Goal: Task Accomplishment & Management: Manage account settings

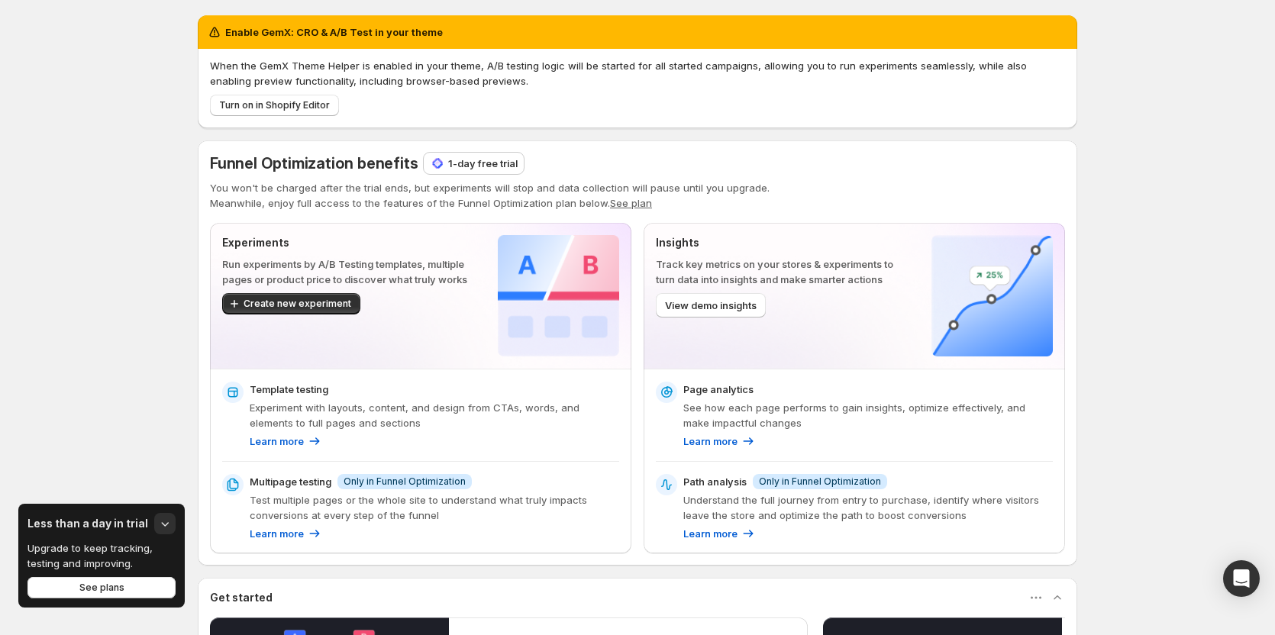
click at [115, 325] on div "Enable GemX: CRO & A/B Test in your theme When the GemX Theme Helper is enabled…" at bounding box center [637, 495] width 1275 height 990
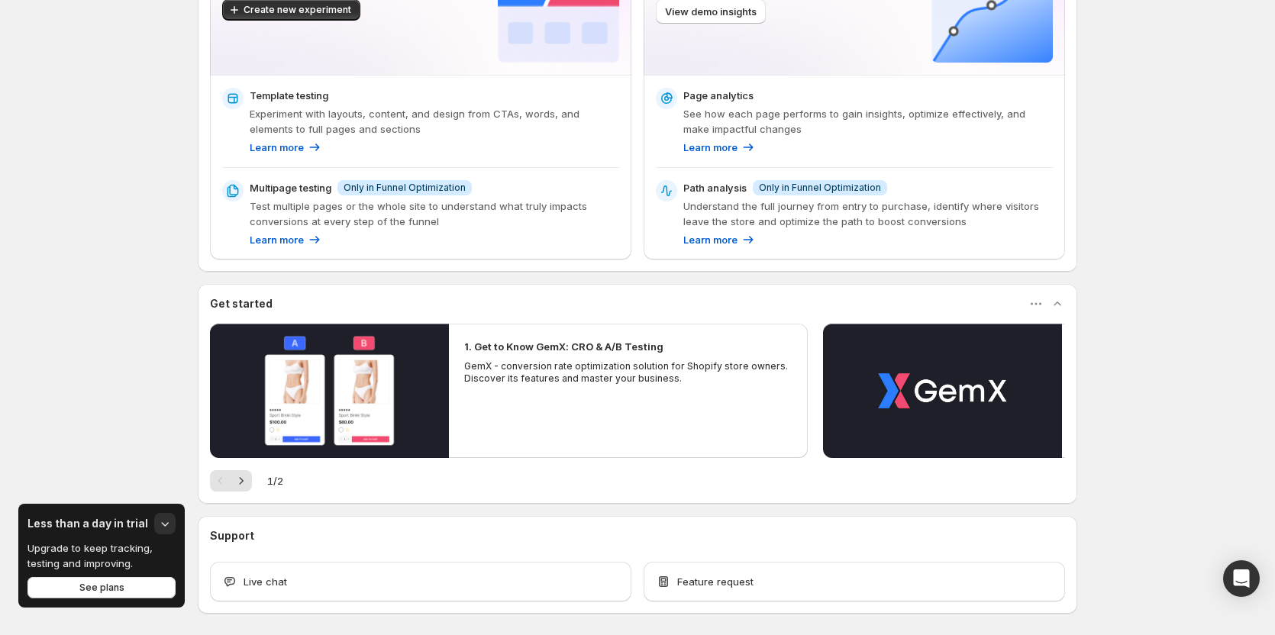
scroll to position [305, 0]
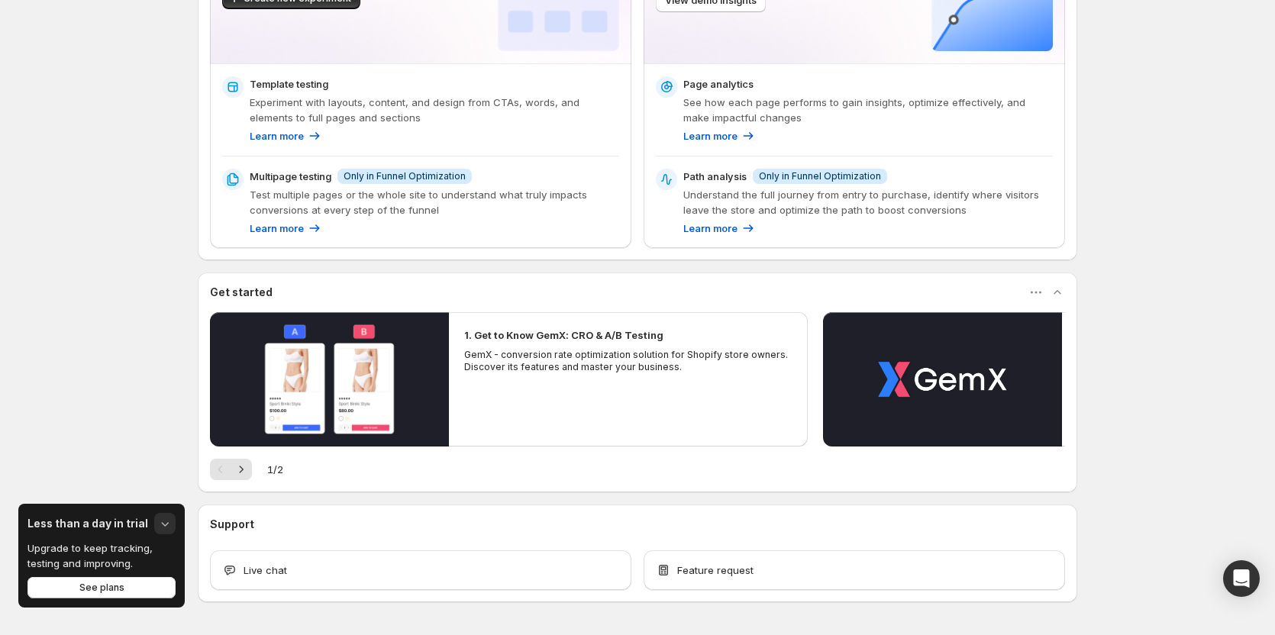
click at [163, 521] on icon "button" at bounding box center [164, 523] width 15 height 15
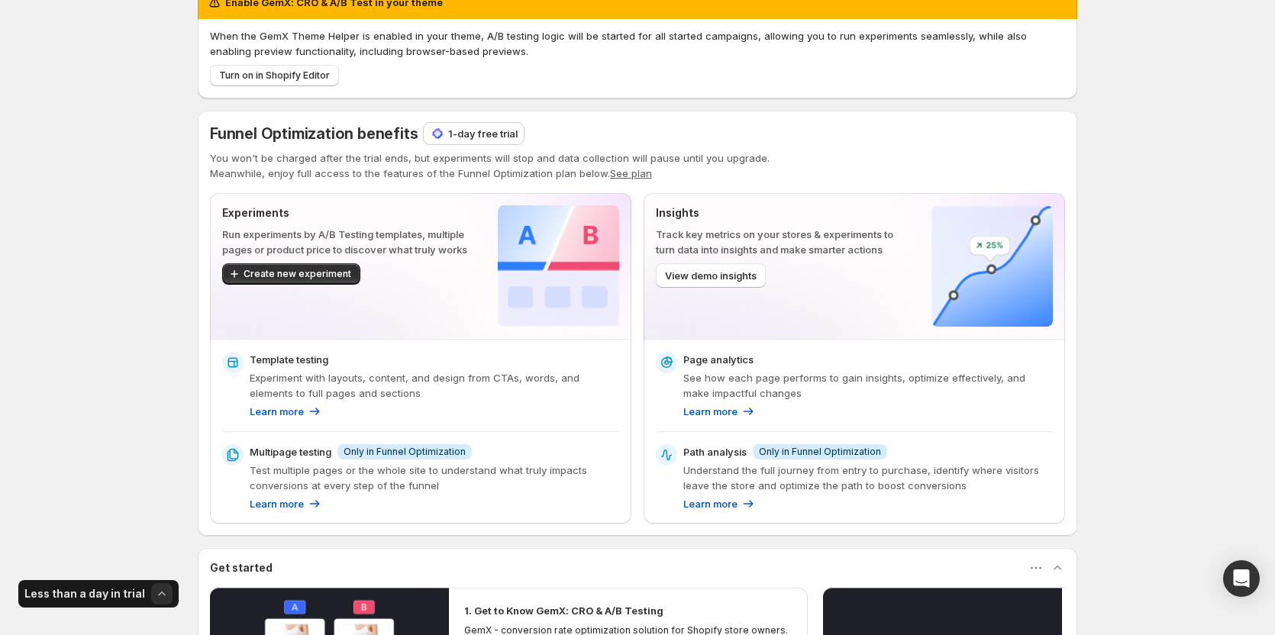
scroll to position [0, 0]
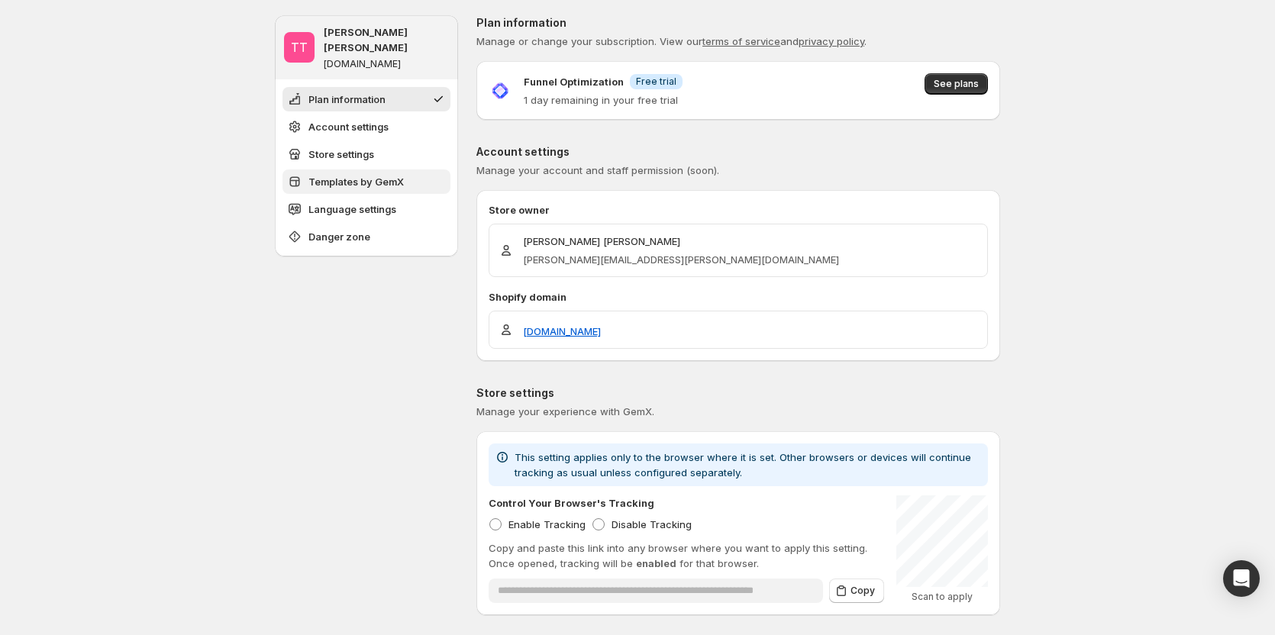
click at [367, 174] on span "Templates by GemX" at bounding box center [355, 181] width 95 height 15
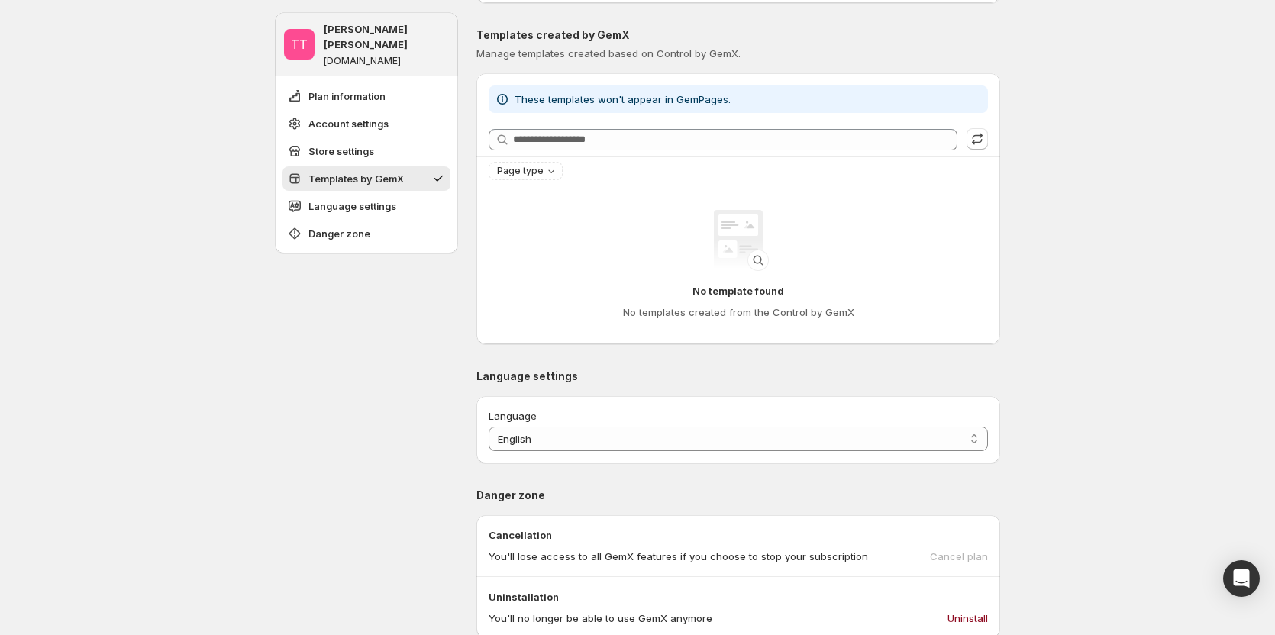
scroll to position [624, 0]
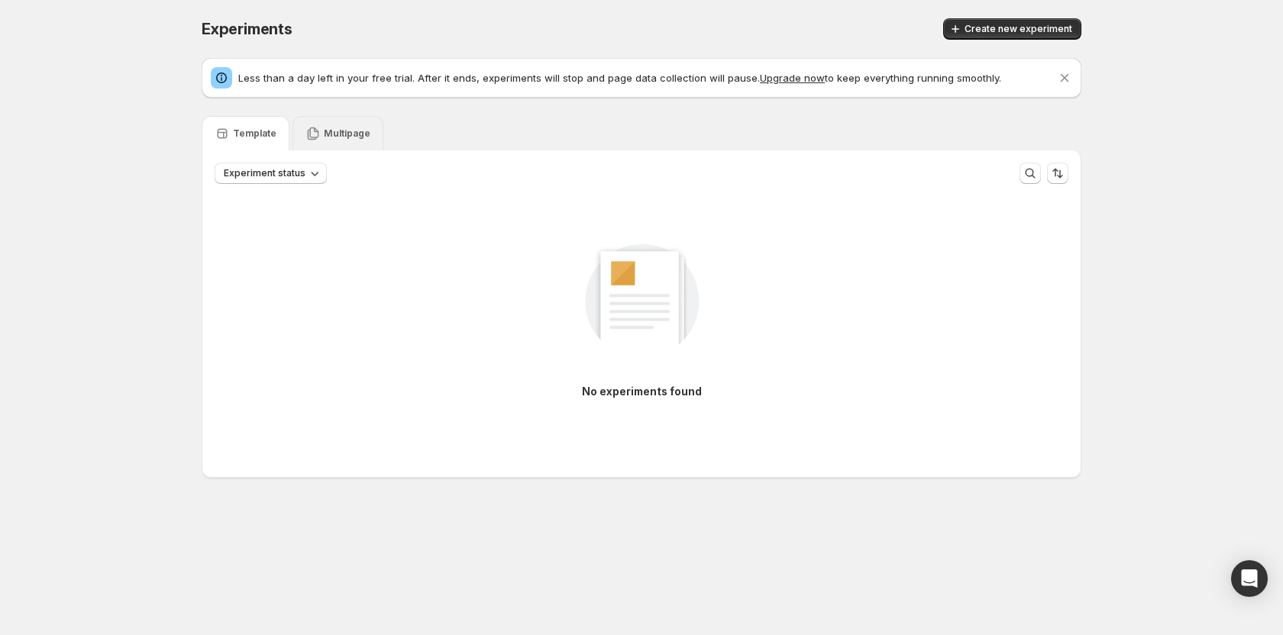
click at [339, 134] on p "Multipage" at bounding box center [347, 133] width 47 height 12
click at [253, 130] on p "Template" at bounding box center [255, 133] width 44 height 12
click at [992, 22] on button "Create new experiment" at bounding box center [1012, 28] width 138 height 21
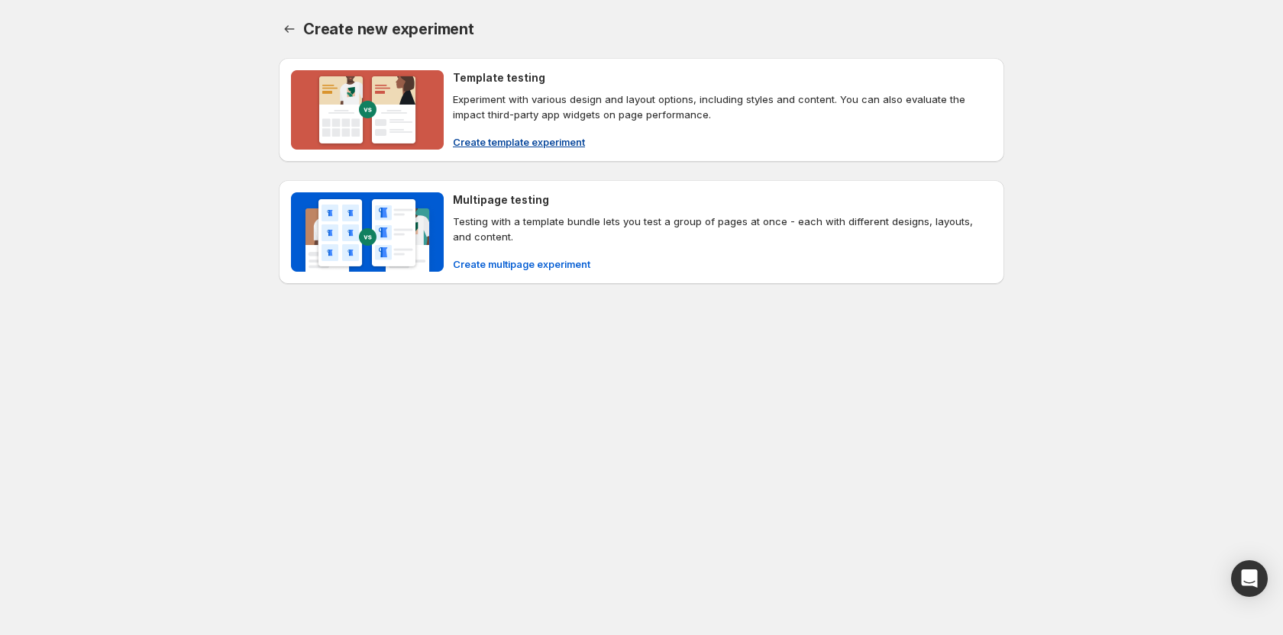
click at [531, 146] on span "Create template experiment" at bounding box center [519, 141] width 132 height 15
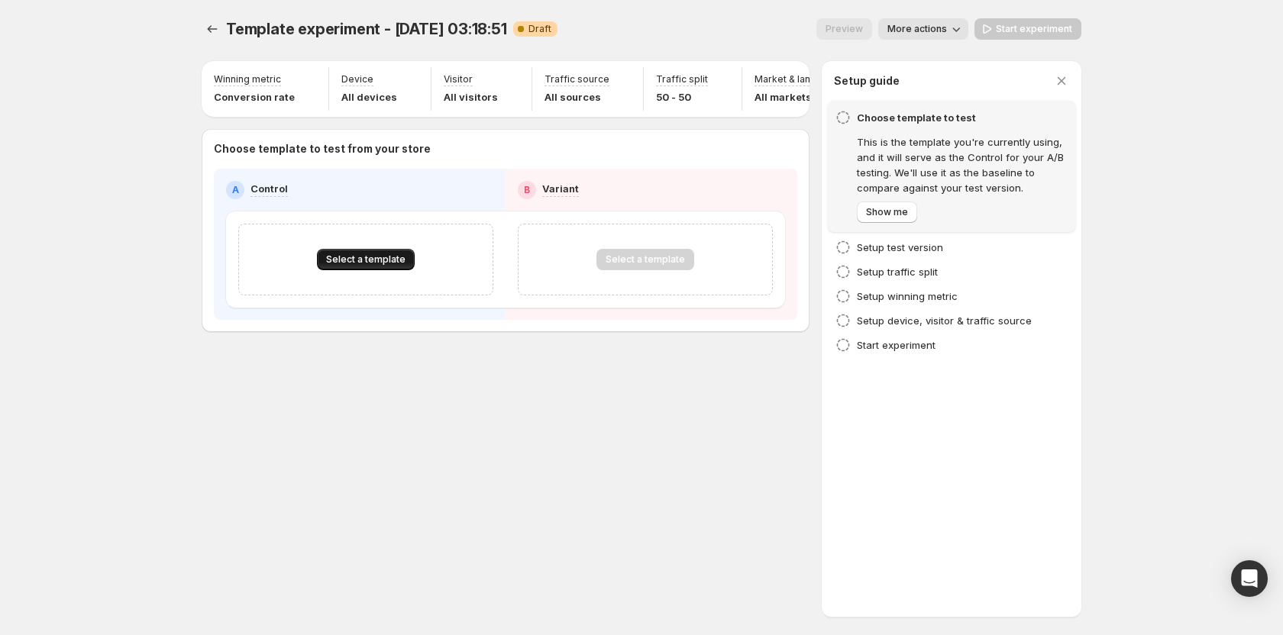
click at [366, 262] on span "Select a template" at bounding box center [365, 259] width 79 height 12
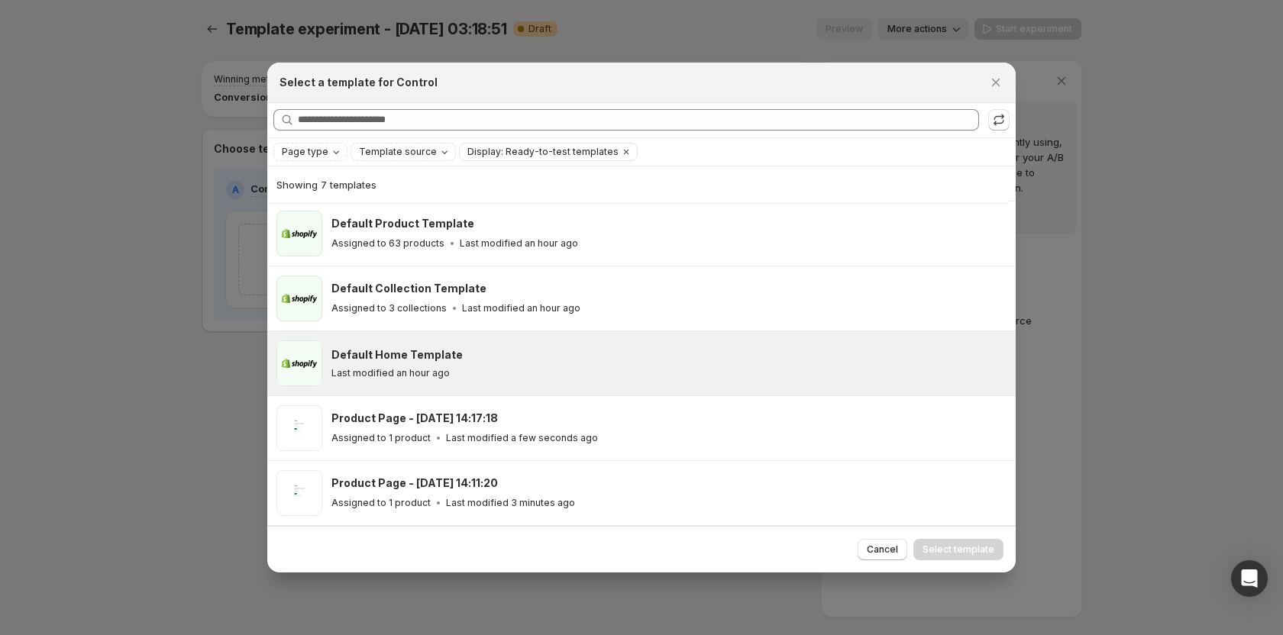
scroll to position [131, 0]
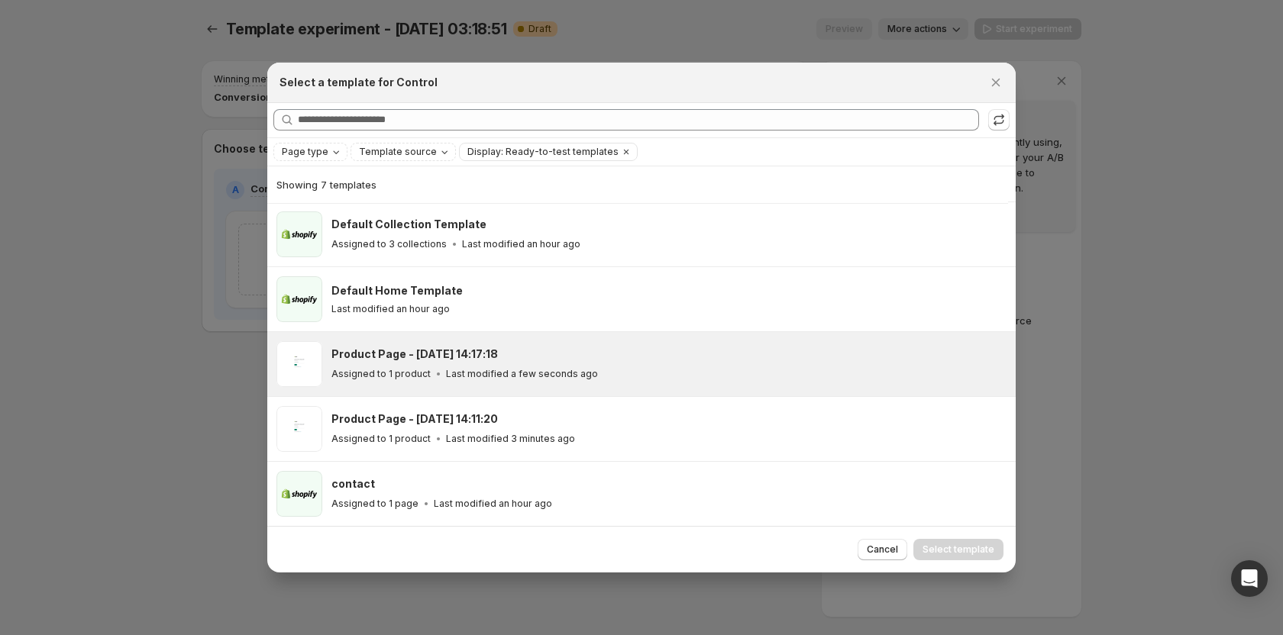
click at [441, 372] on icon ":r2o:" at bounding box center [438, 373] width 15 height 15
click at [963, 544] on button "Select template" at bounding box center [958, 549] width 90 height 21
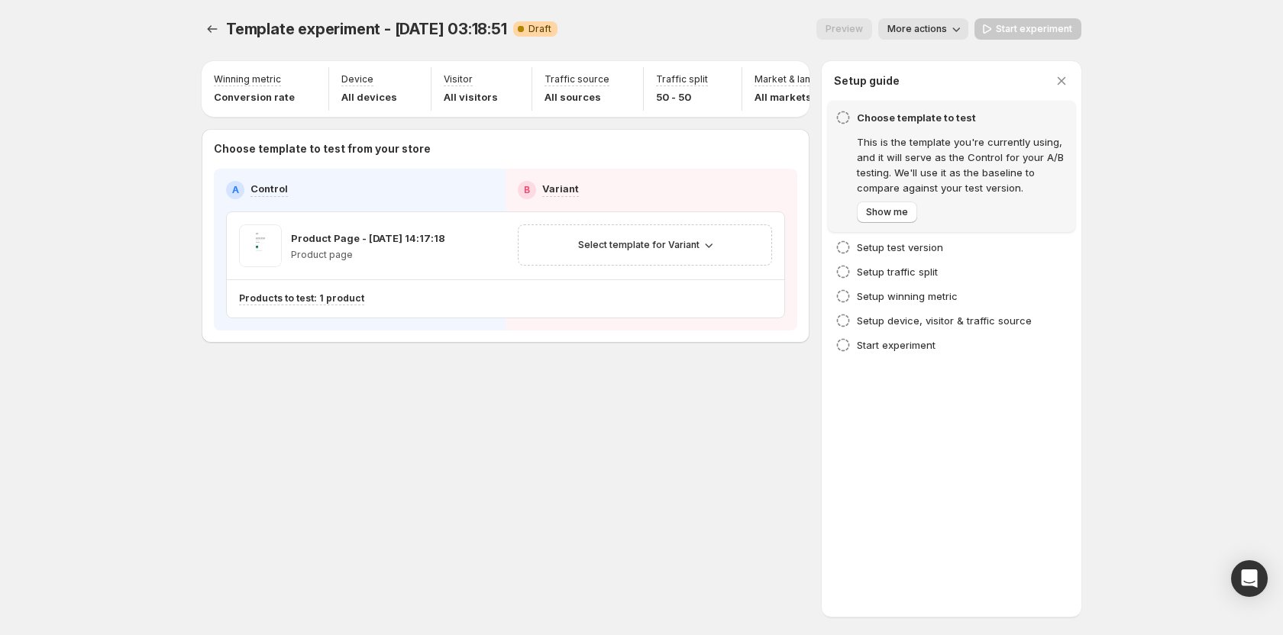
scroll to position [66, 0]
click at [668, 251] on span "Select template for Variant" at bounding box center [638, 245] width 121 height 12
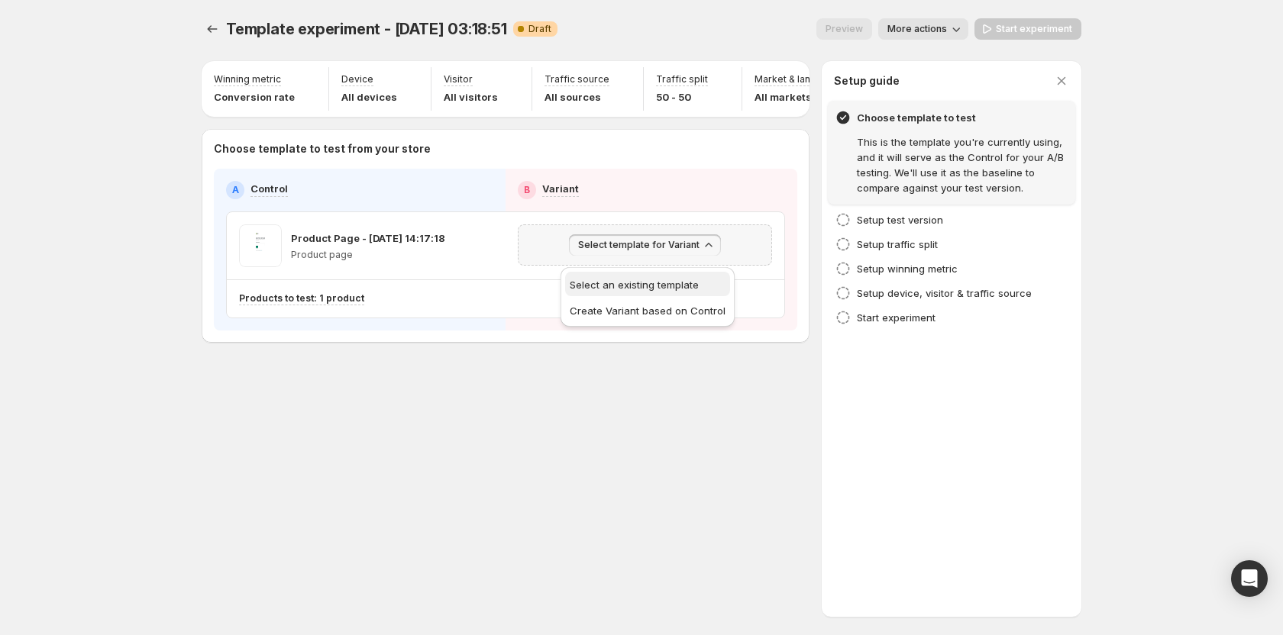
click at [665, 289] on span "Select an existing template" at bounding box center [634, 285] width 129 height 12
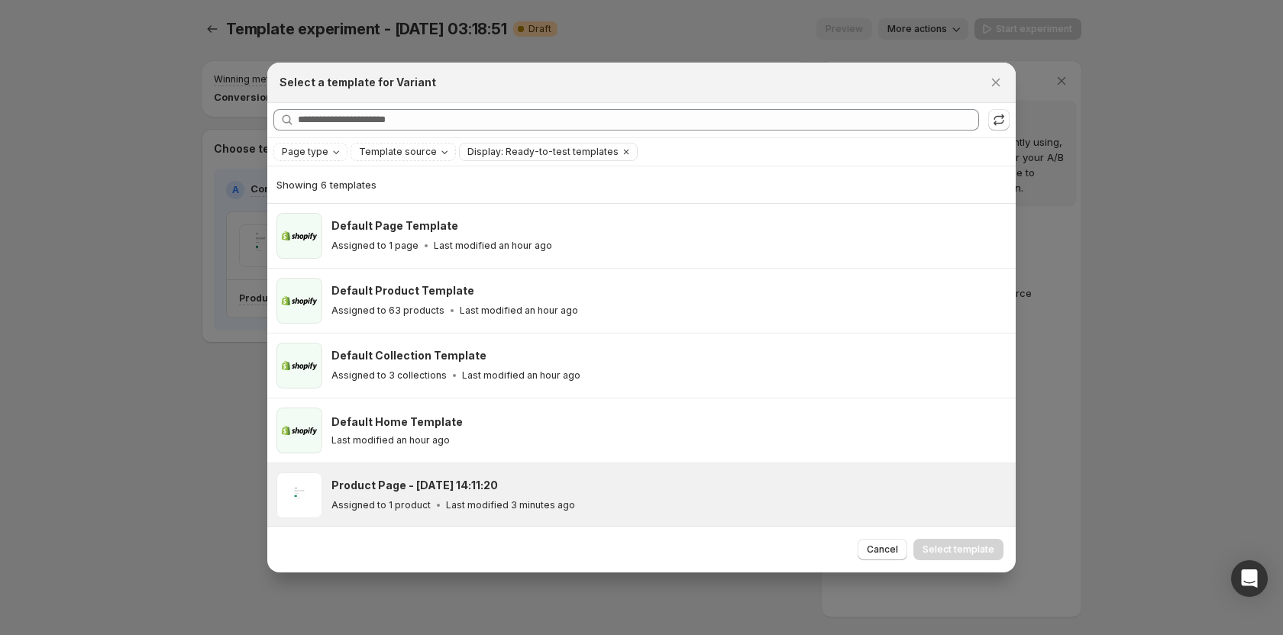
click at [384, 491] on h3 "Product Page - Oct 14, 14:11:20" at bounding box center [414, 485] width 166 height 15
click at [977, 546] on span "Select template" at bounding box center [958, 550] width 72 height 12
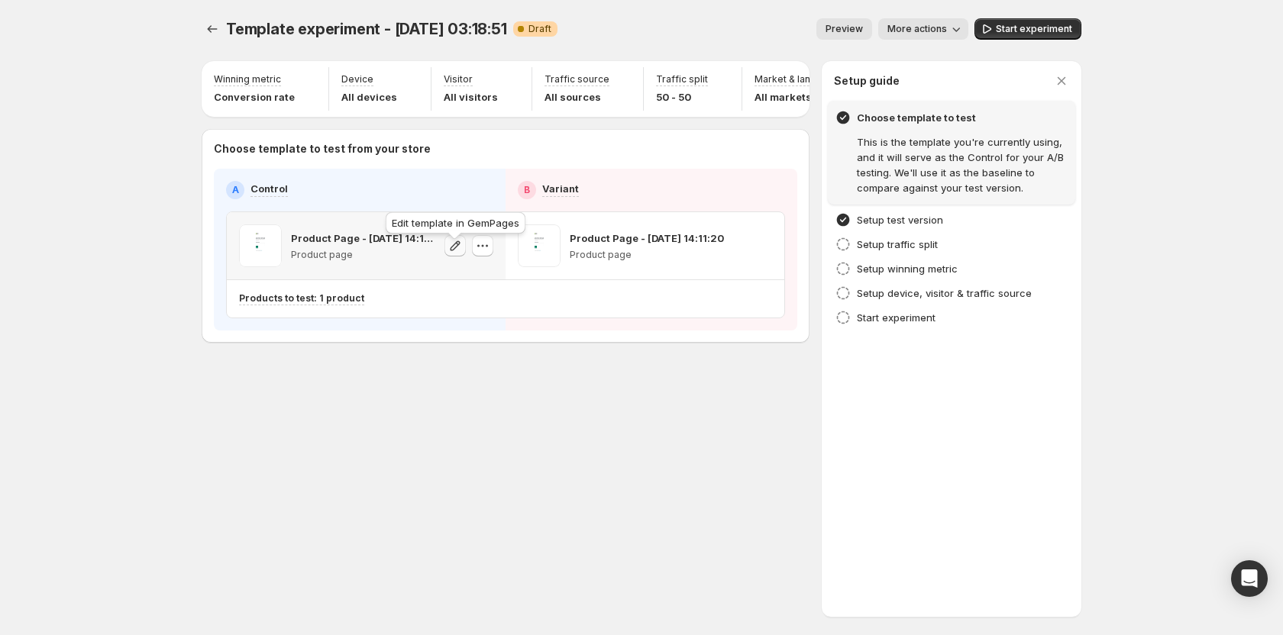
click at [448, 253] on icon "button" at bounding box center [454, 245] width 15 height 15
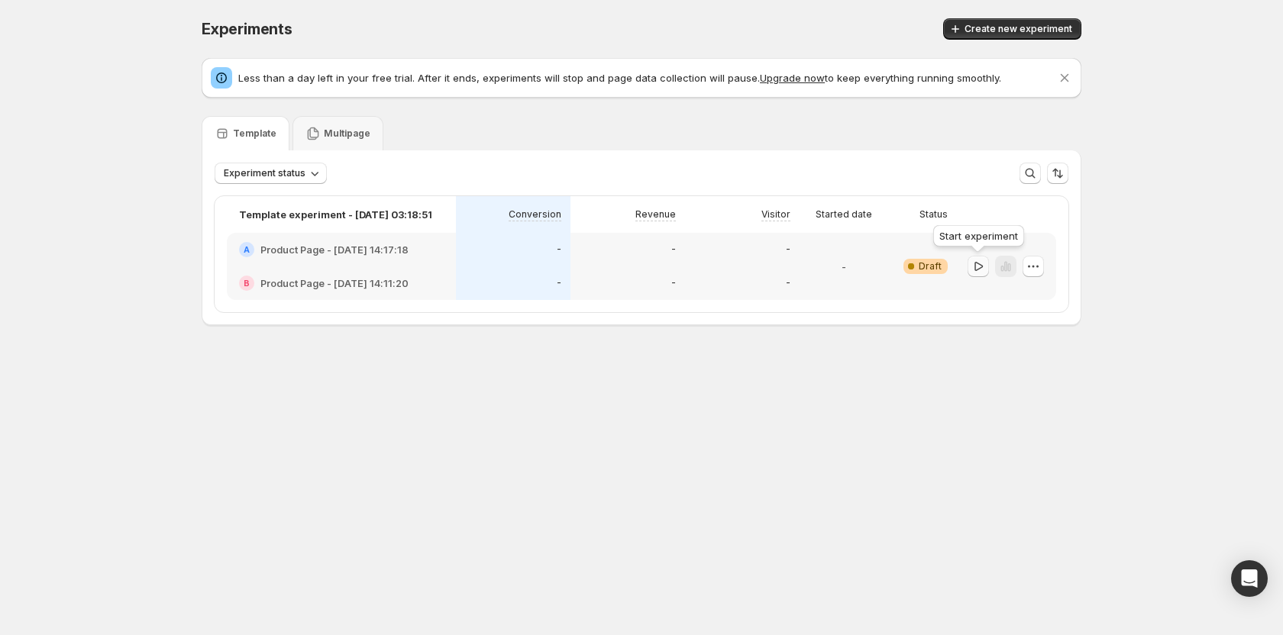
click at [981, 266] on icon "button" at bounding box center [977, 266] width 15 height 15
click at [1035, 269] on icon "button" at bounding box center [1032, 266] width 15 height 15
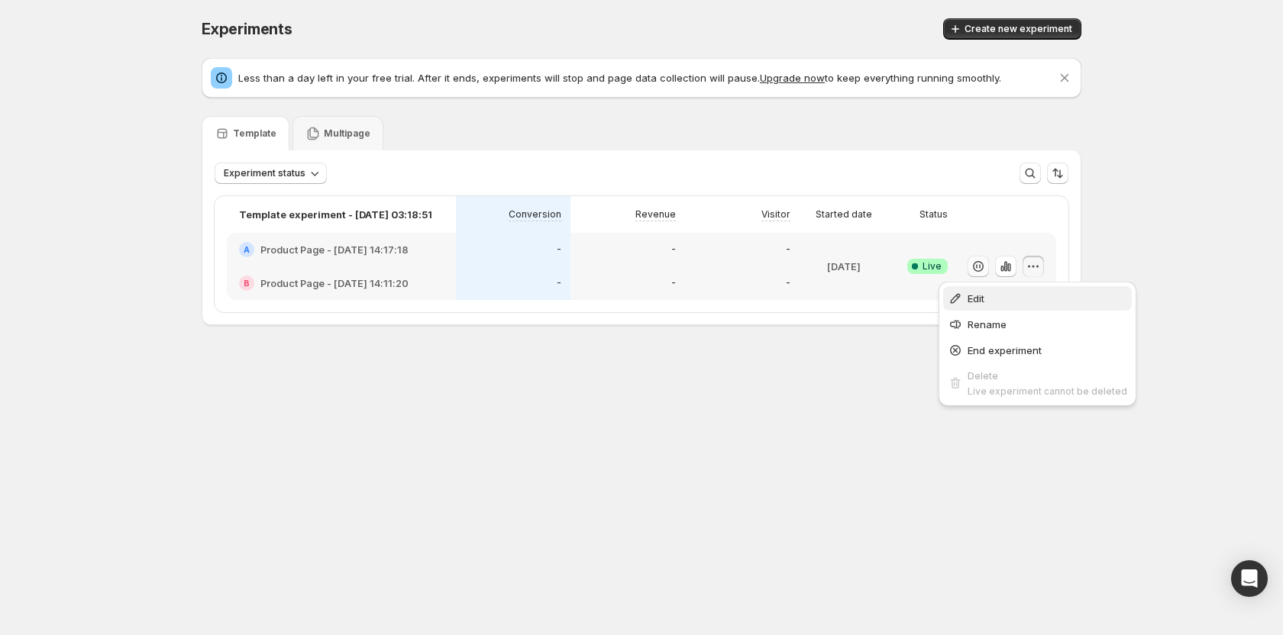
click at [1018, 299] on span "Edit" at bounding box center [1047, 298] width 160 height 15
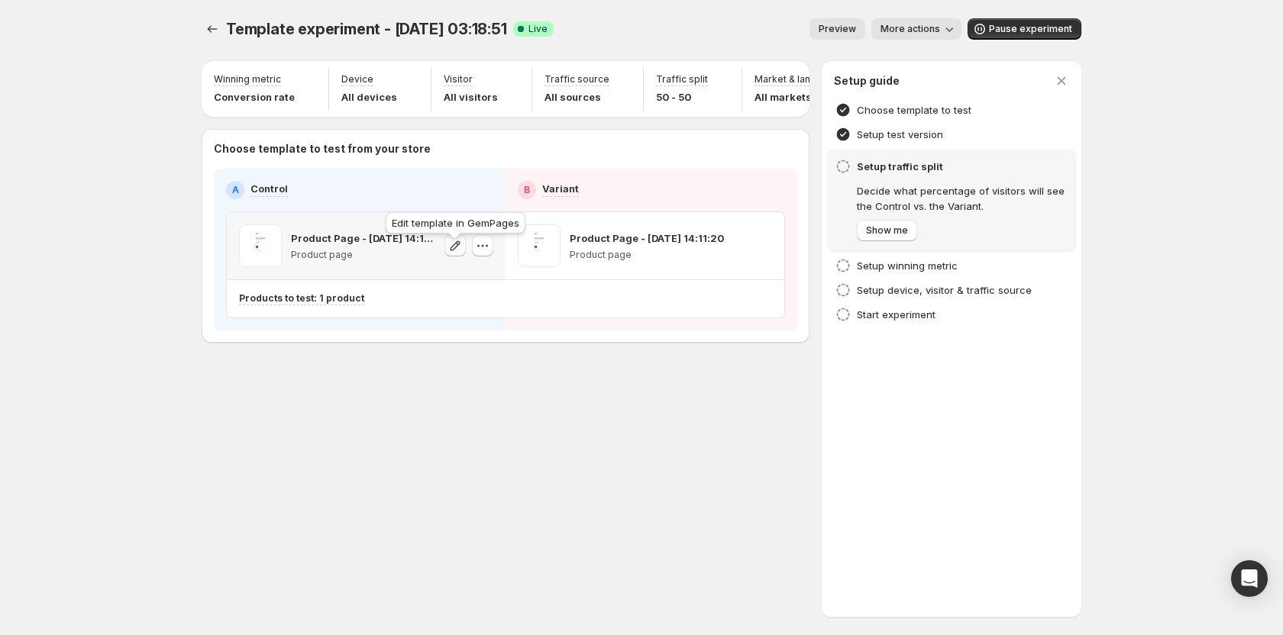
click at [456, 251] on icon "button" at bounding box center [454, 245] width 15 height 15
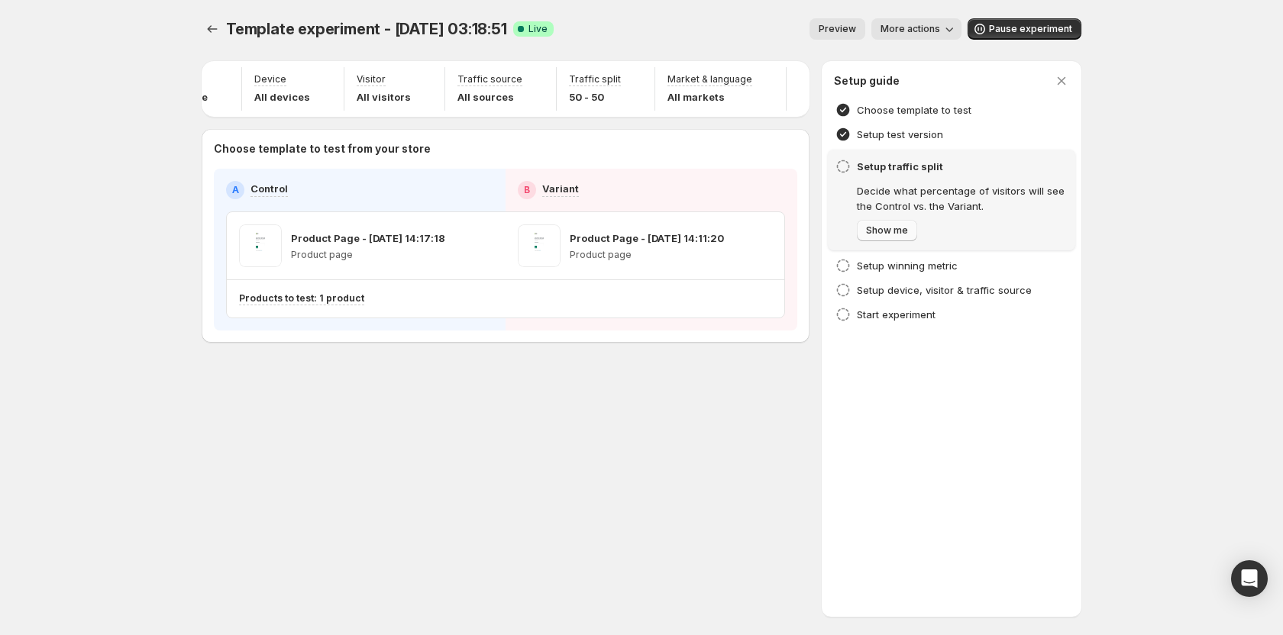
click at [876, 220] on button "Show me" at bounding box center [887, 230] width 60 height 21
click at [874, 104] on h4 "Choose template to test" at bounding box center [914, 109] width 115 height 15
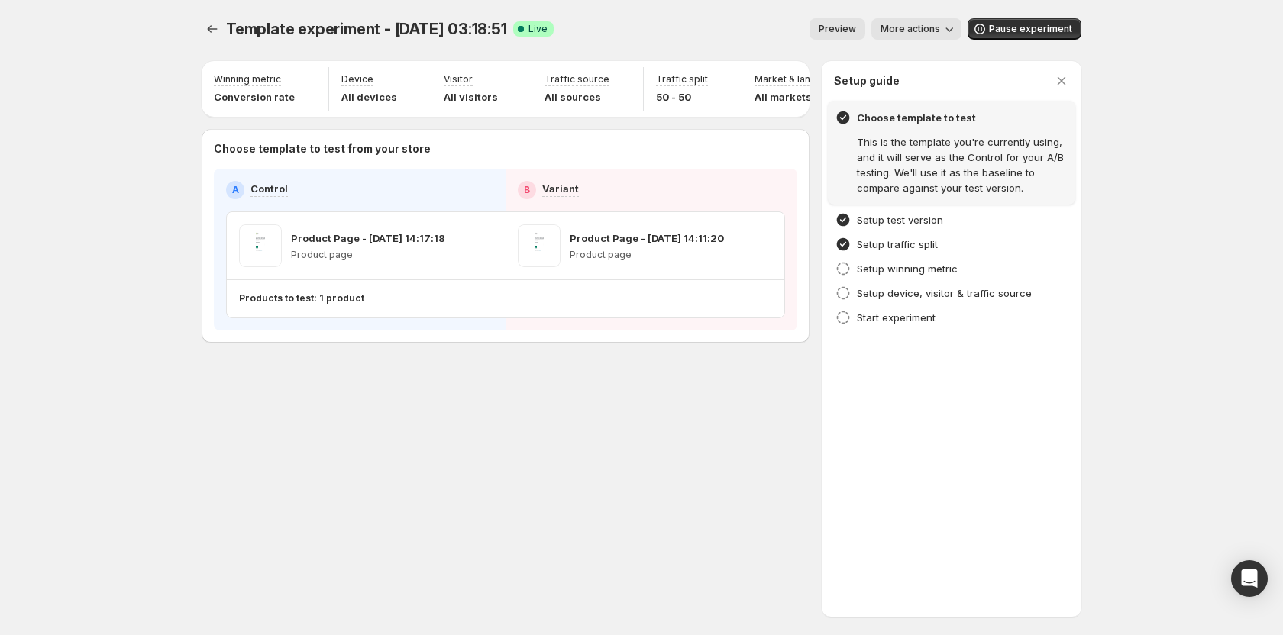
scroll to position [0, 99]
click at [885, 260] on div "Setup winning metric" at bounding box center [951, 269] width 247 height 24
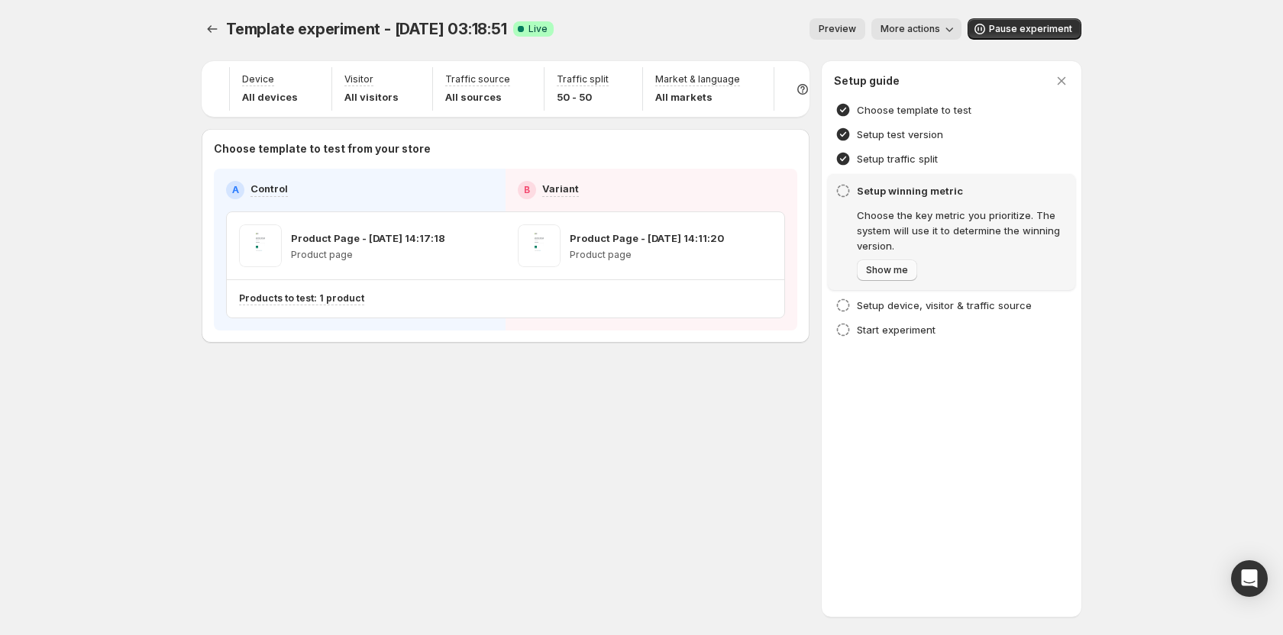
click at [896, 274] on span "Show me" at bounding box center [887, 270] width 42 height 12
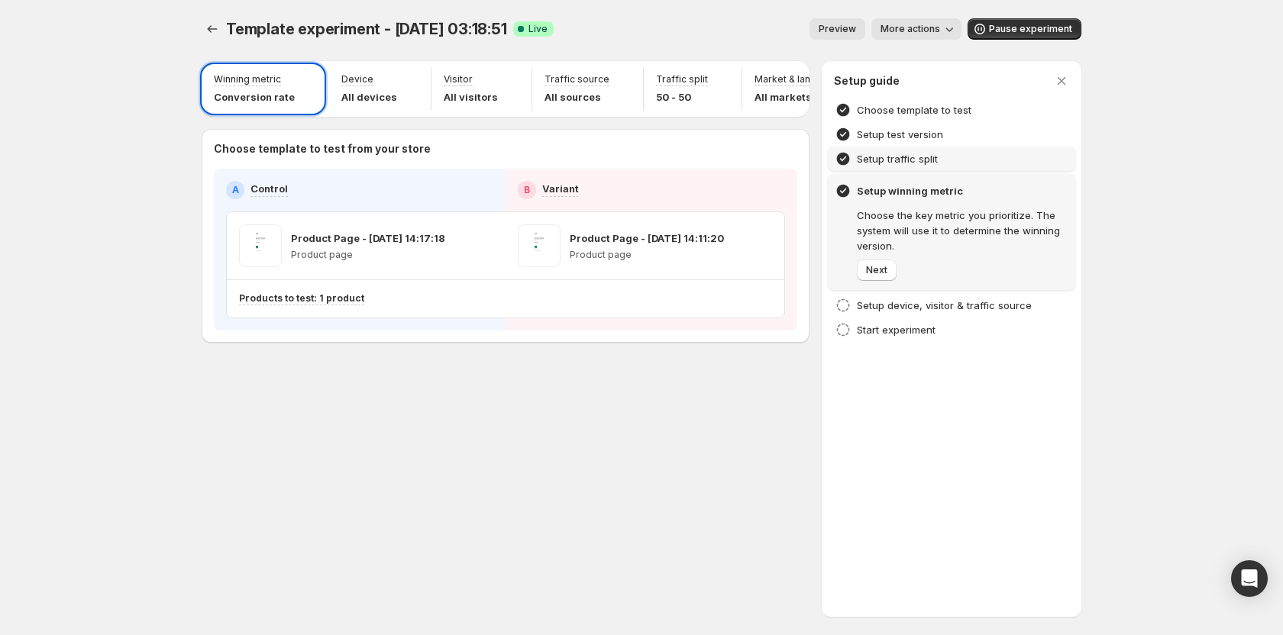
click at [886, 161] on h4 "Setup traffic split" at bounding box center [897, 158] width 81 height 15
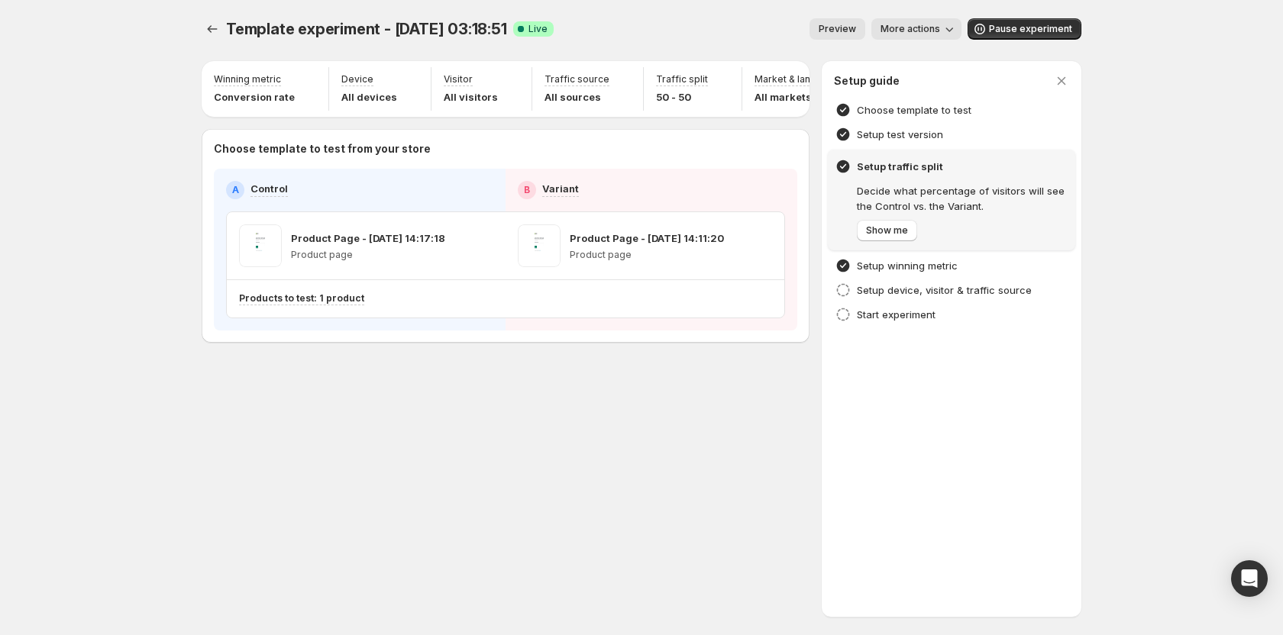
scroll to position [0, 99]
click at [886, 273] on div "Setup winning metric" at bounding box center [951, 265] width 247 height 24
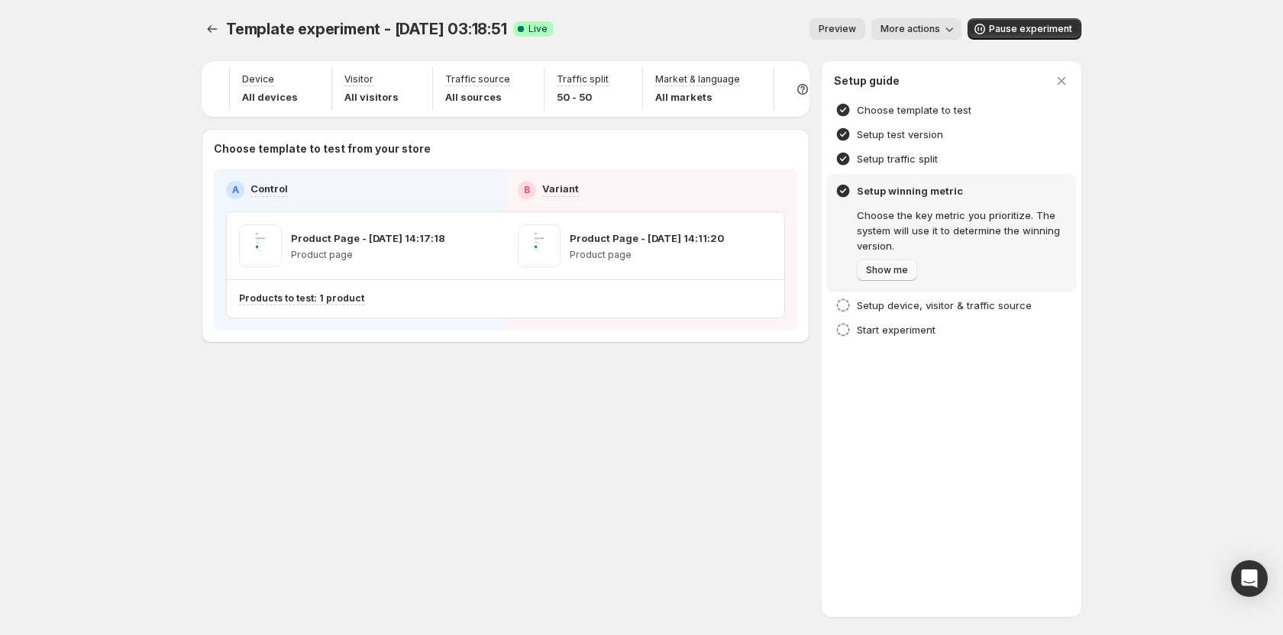
click at [890, 275] on span "Show me" at bounding box center [887, 270] width 42 height 12
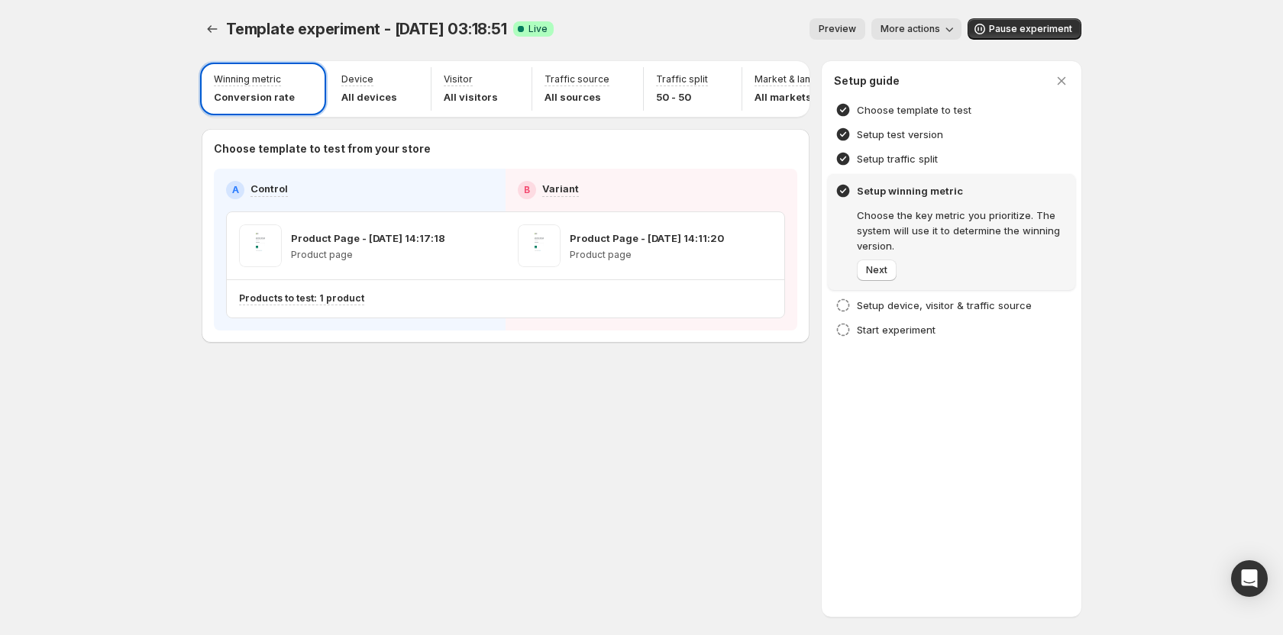
click at [152, 176] on div at bounding box center [641, 317] width 1283 height 635
click at [886, 271] on span "Show me" at bounding box center [887, 270] width 42 height 12
click at [550, 389] on div at bounding box center [641, 317] width 1283 height 635
click at [889, 271] on span "Show me" at bounding box center [887, 270] width 42 height 12
click at [889, 271] on button "Next" at bounding box center [877, 270] width 40 height 21
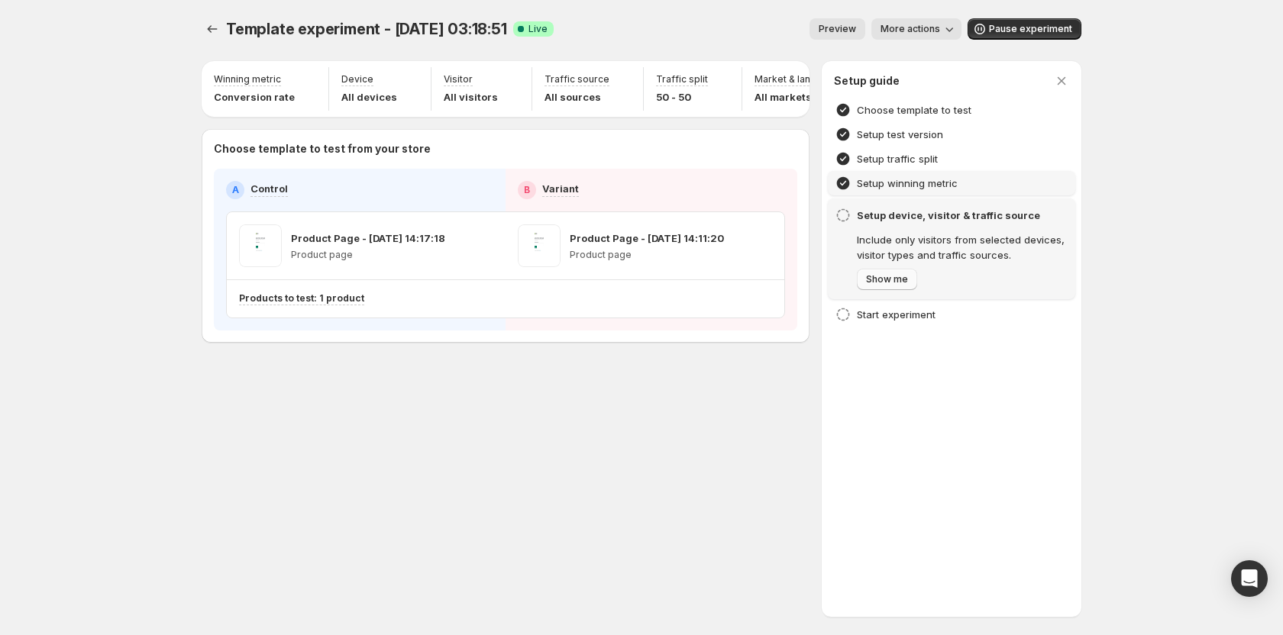
click at [876, 285] on span "Show me" at bounding box center [887, 279] width 42 height 12
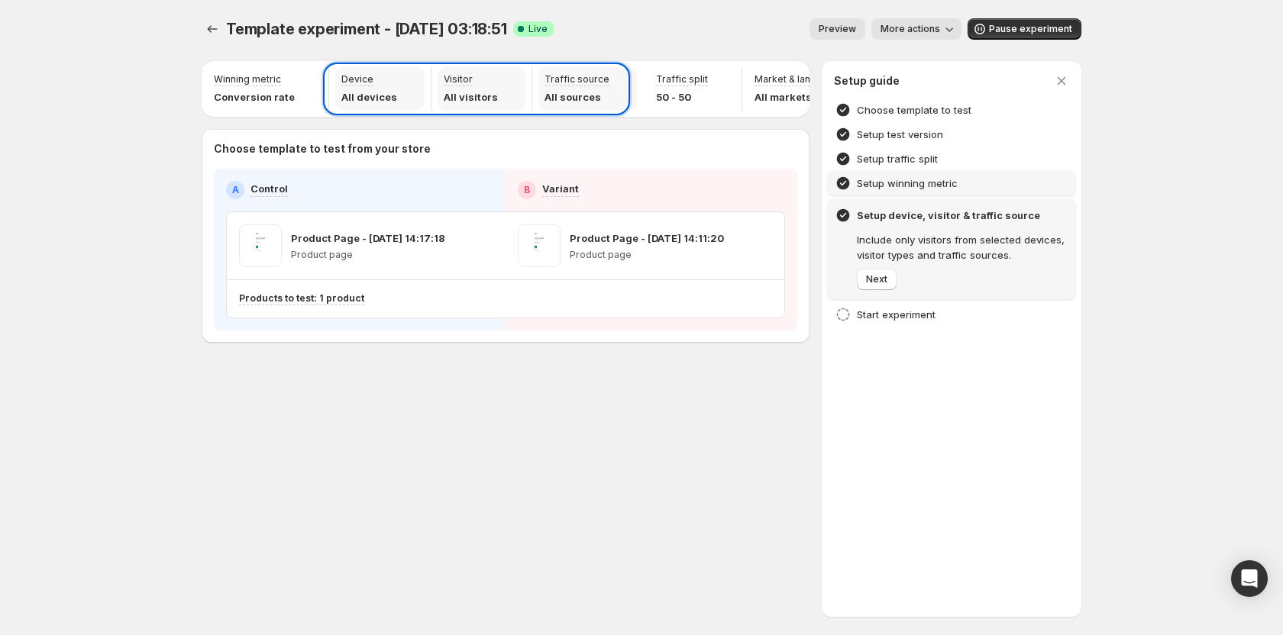
click at [705, 401] on div at bounding box center [641, 317] width 1283 height 635
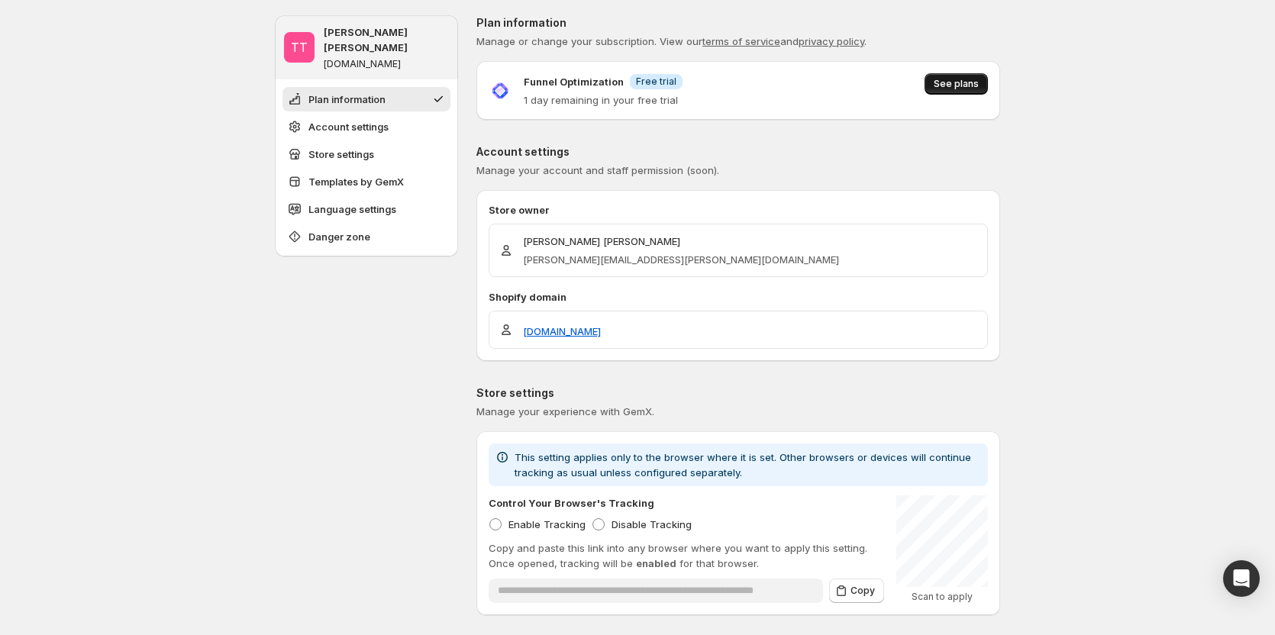
click at [961, 87] on span "See plans" at bounding box center [956, 84] width 45 height 12
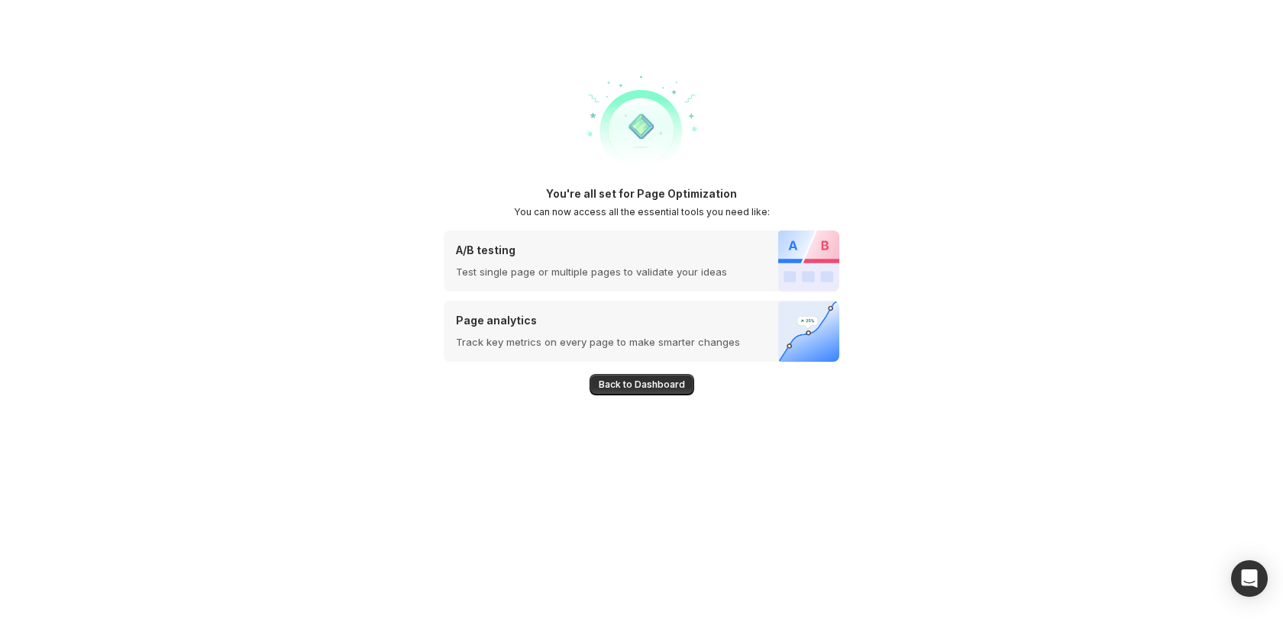
click at [666, 385] on span "Back to Dashboard" at bounding box center [642, 385] width 86 height 12
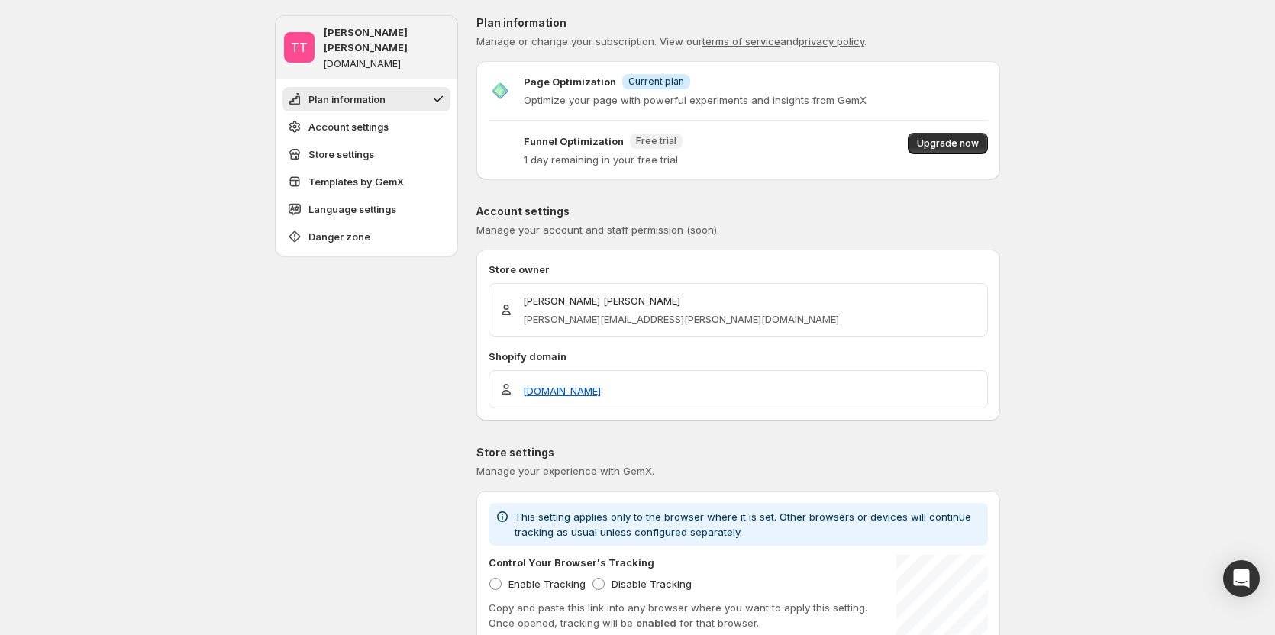
click at [901, 218] on p "Account settings" at bounding box center [738, 211] width 524 height 15
click at [937, 234] on span "Manage your account and staff permission (soon)." at bounding box center [738, 229] width 524 height 15
click at [938, 141] on span "Upgrade now" at bounding box center [948, 143] width 62 height 12
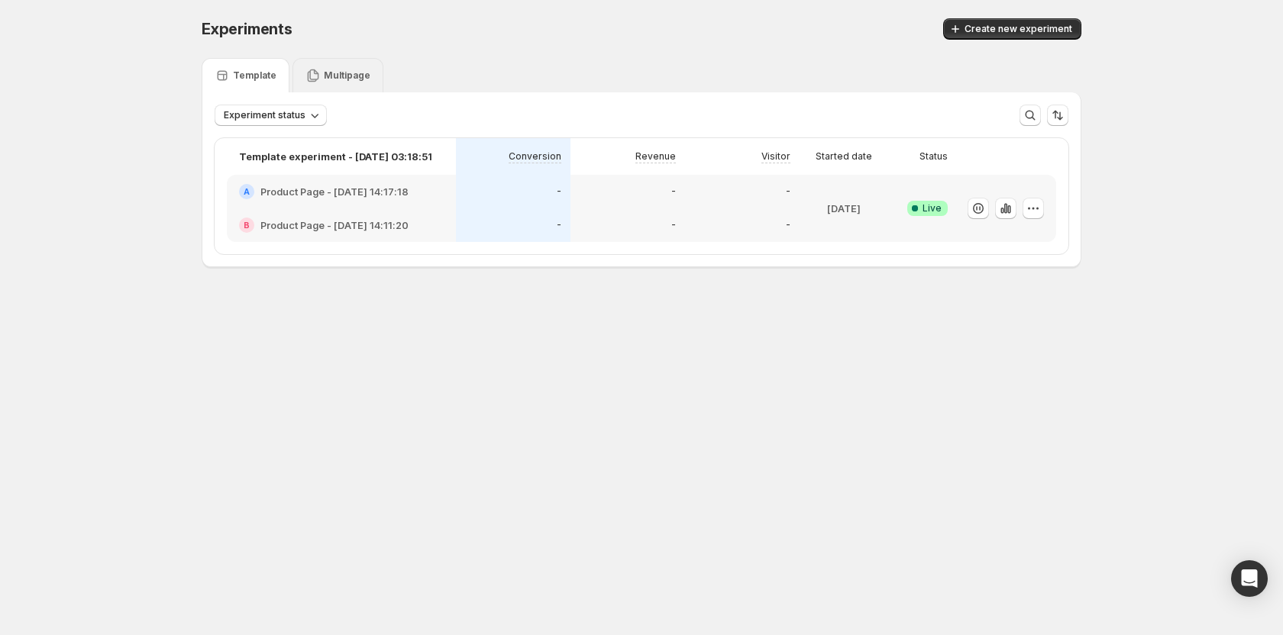
click at [357, 71] on p "Multipage" at bounding box center [347, 75] width 47 height 12
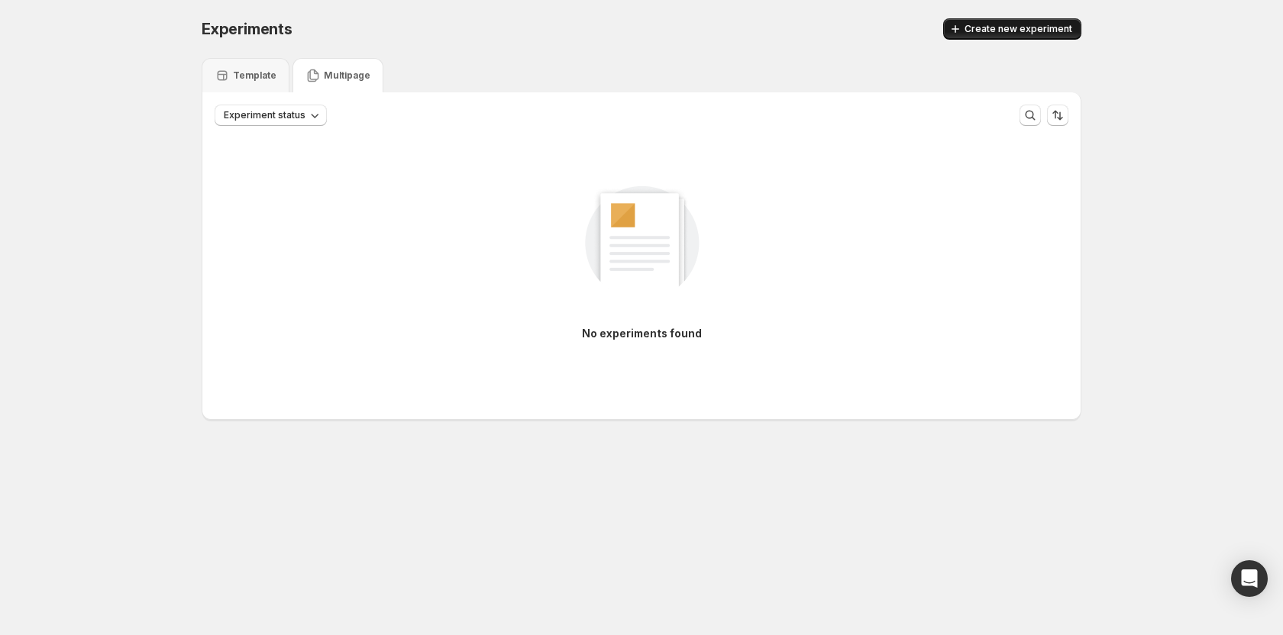
click at [1016, 24] on span "Create new experiment" at bounding box center [1018, 29] width 108 height 12
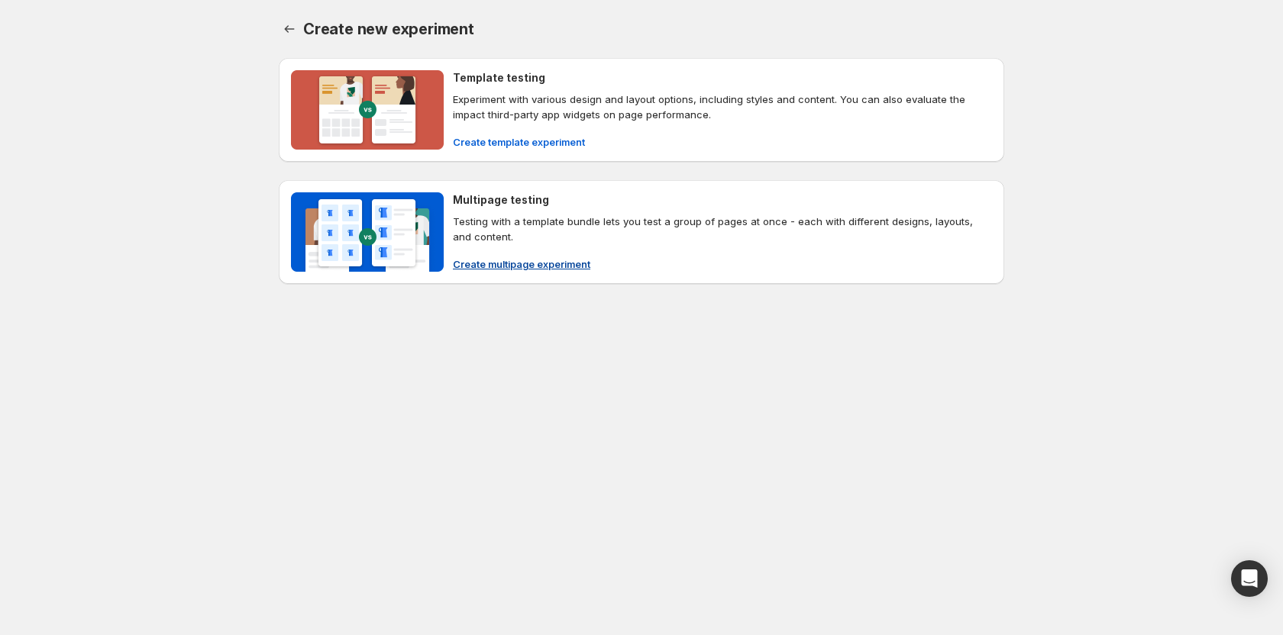
click at [503, 258] on span "Create multipage experiment" at bounding box center [521, 264] width 137 height 15
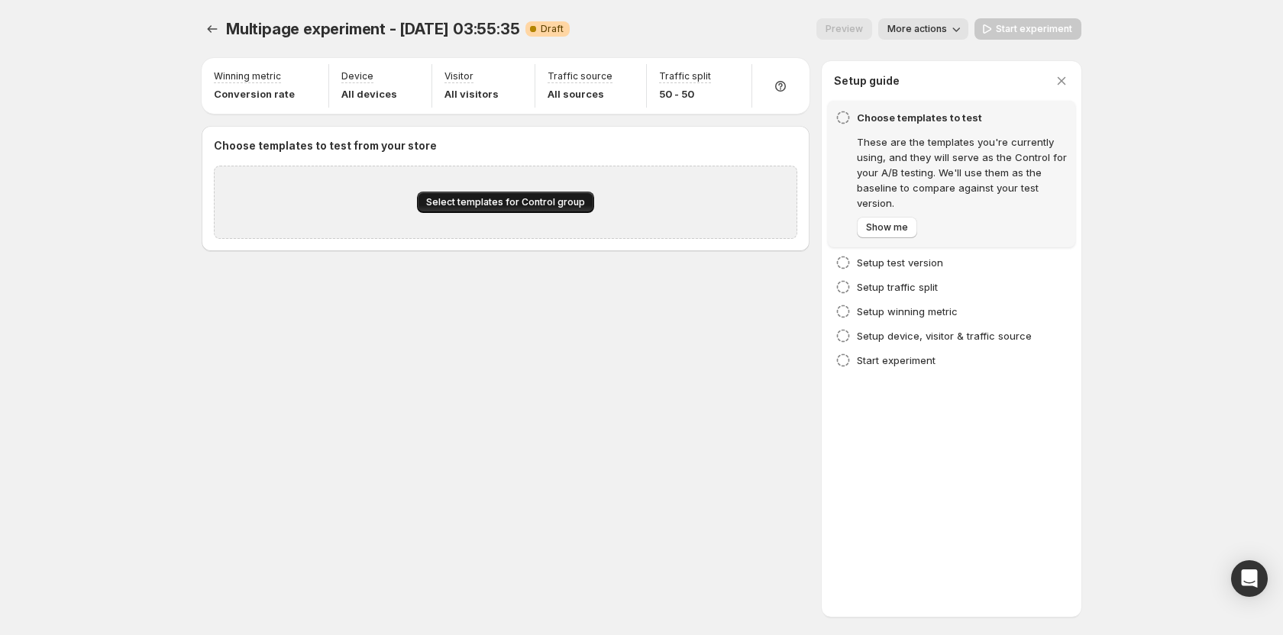
click at [489, 195] on button "Select templates for Control group" at bounding box center [505, 202] width 177 height 21
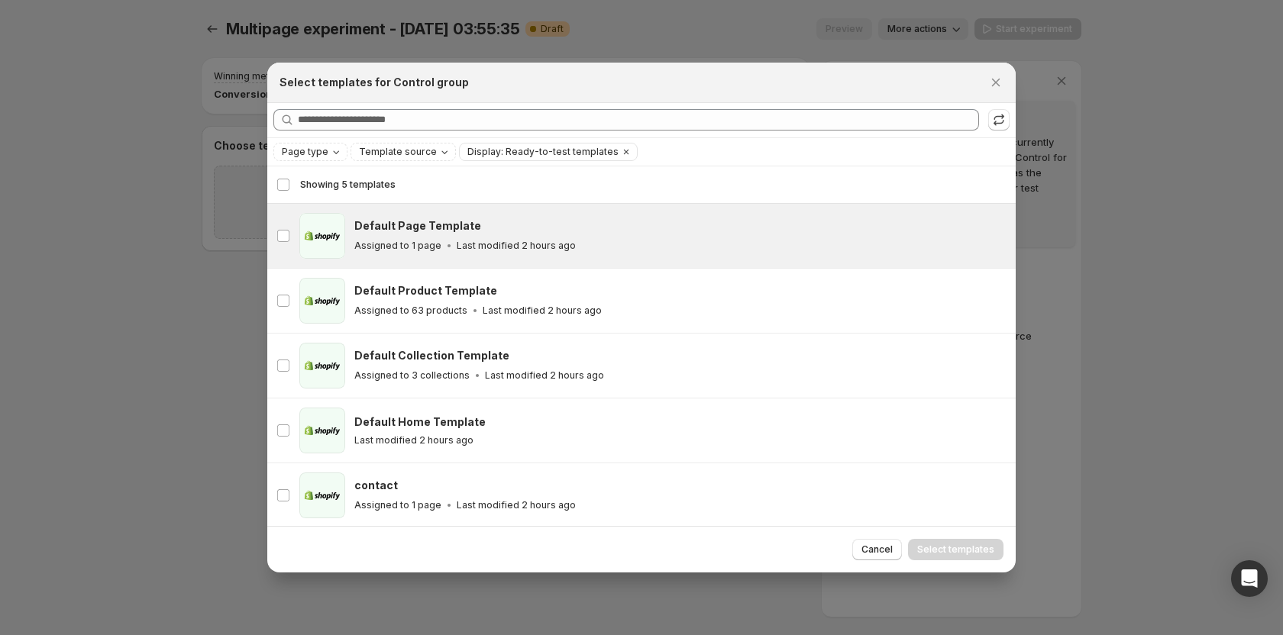
click at [367, 237] on div "Default Page Template Assigned to 1 page Last modified 2 hours ago" at bounding box center [677, 235] width 647 height 35
click at [954, 550] on span "Select templates" at bounding box center [955, 550] width 77 height 12
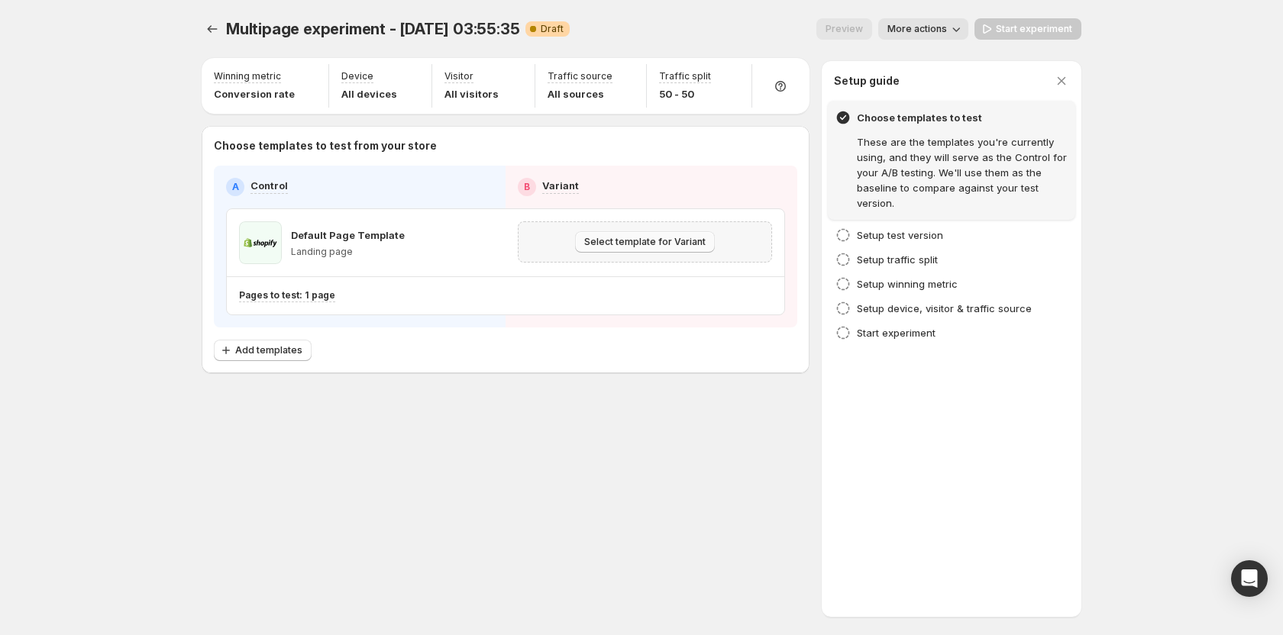
click at [604, 243] on span "Select template for Variant" at bounding box center [644, 242] width 121 height 12
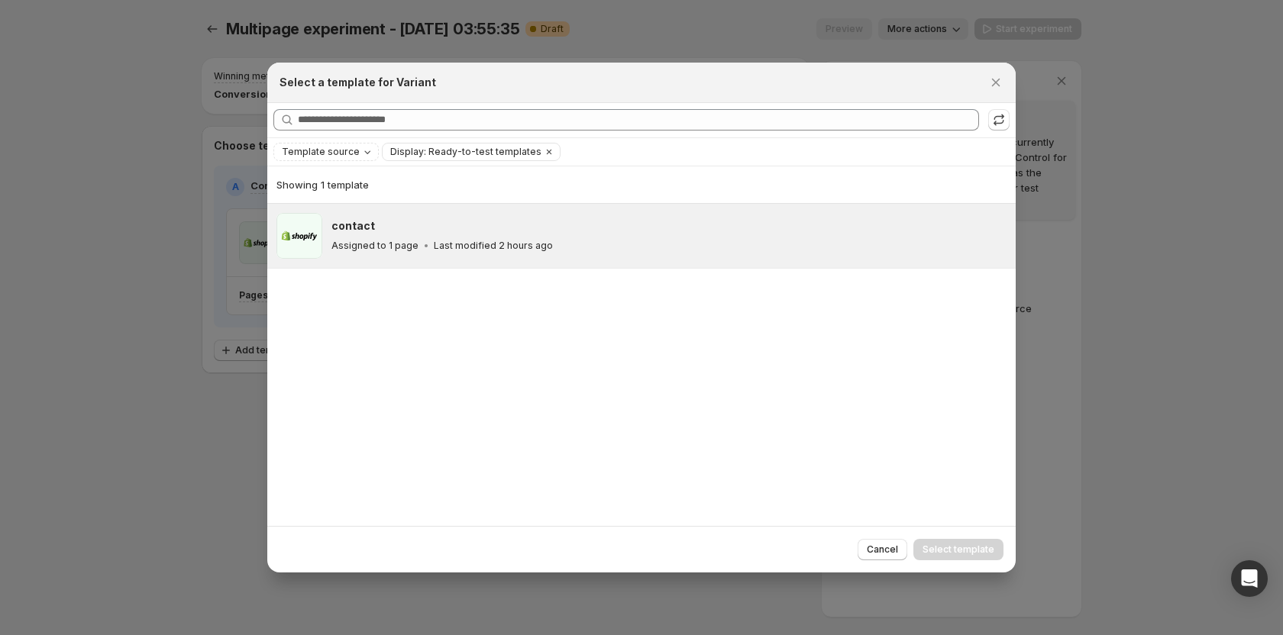
click at [474, 256] on div "contact Assigned to 1 page Last modified 2 hours ago" at bounding box center [668, 236] width 675 height 46
click at [977, 549] on span "Select template" at bounding box center [958, 550] width 72 height 12
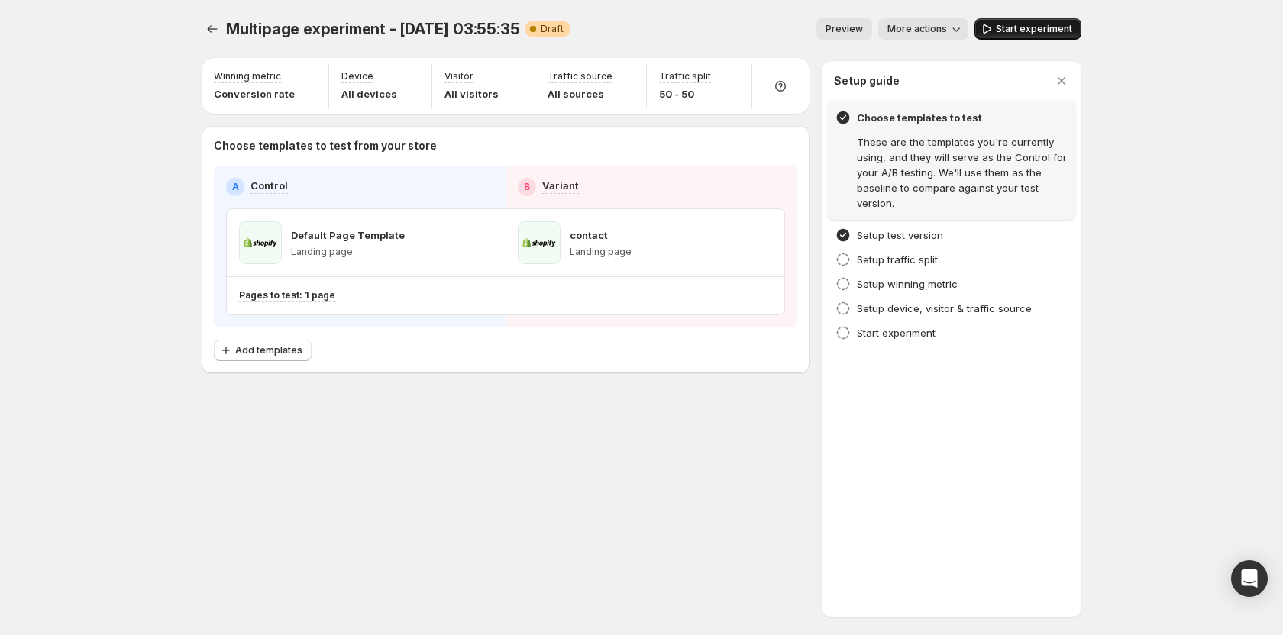
click at [1018, 27] on span "Start experiment" at bounding box center [1034, 29] width 76 height 12
click at [208, 34] on icon "Experiments" at bounding box center [212, 28] width 15 height 15
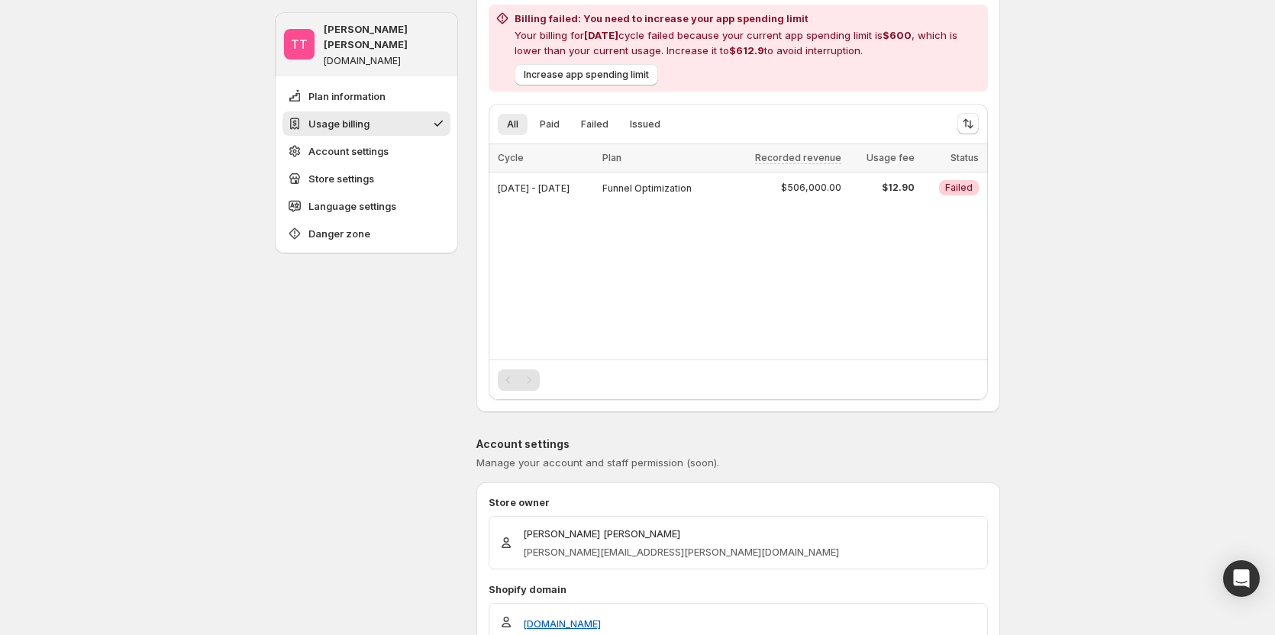
scroll to position [382, 0]
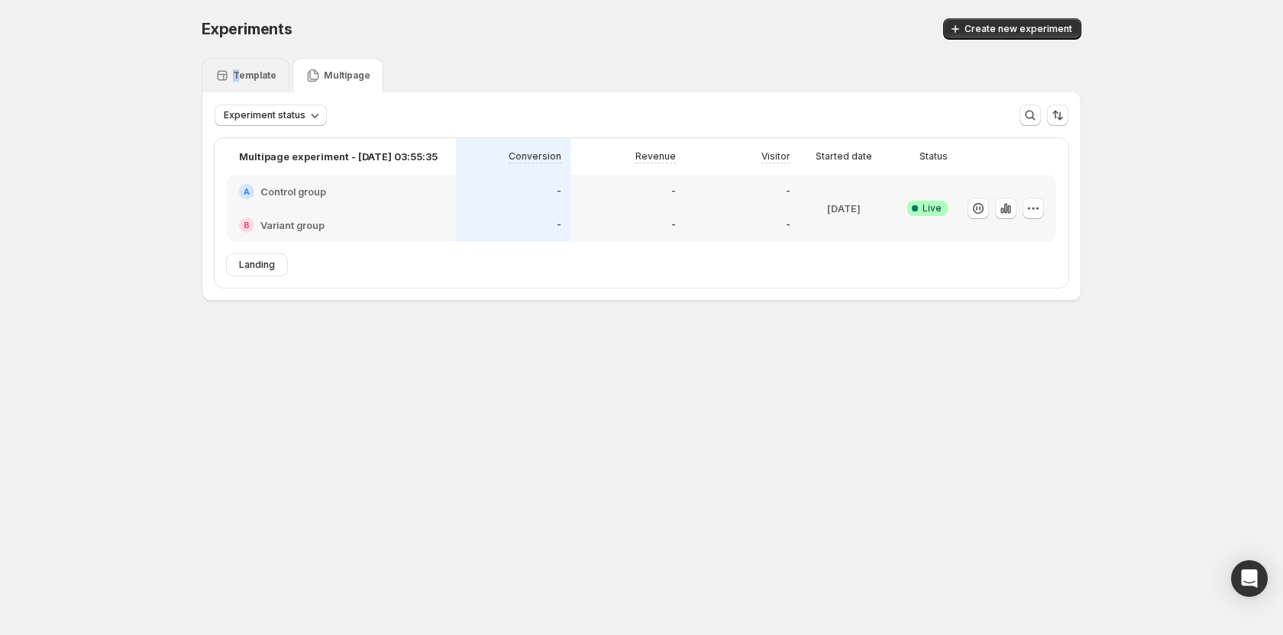
click at [236, 61] on div "Template" at bounding box center [246, 75] width 88 height 34
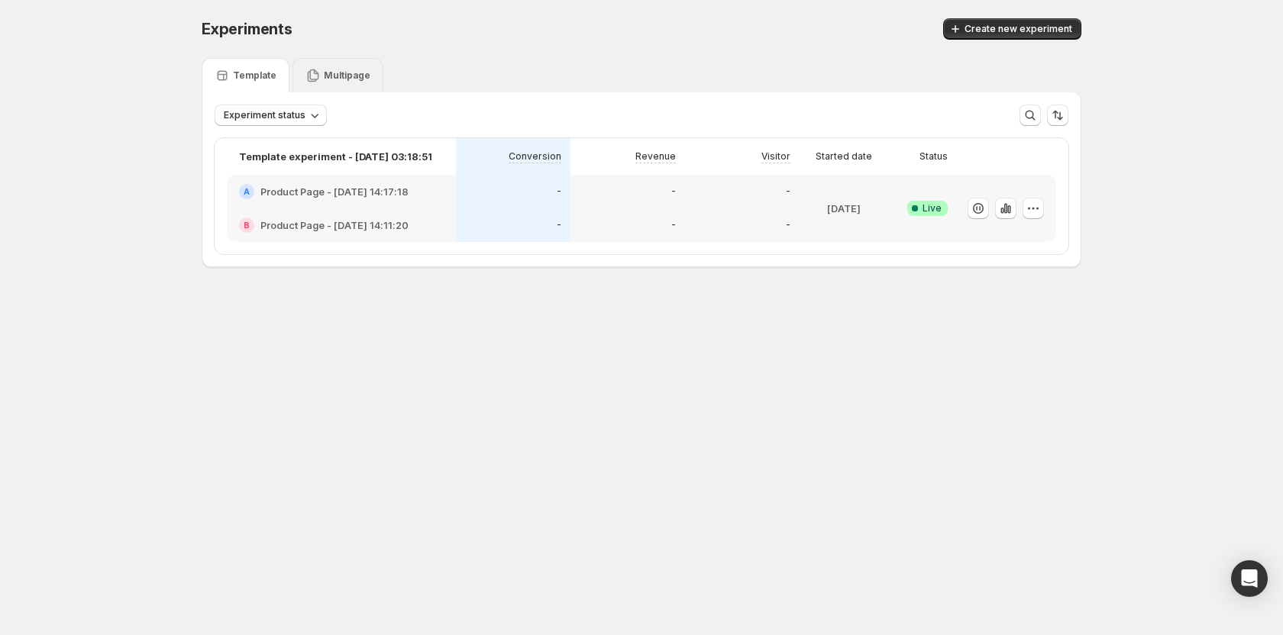
click at [336, 79] on p "Multipage" at bounding box center [347, 75] width 47 height 12
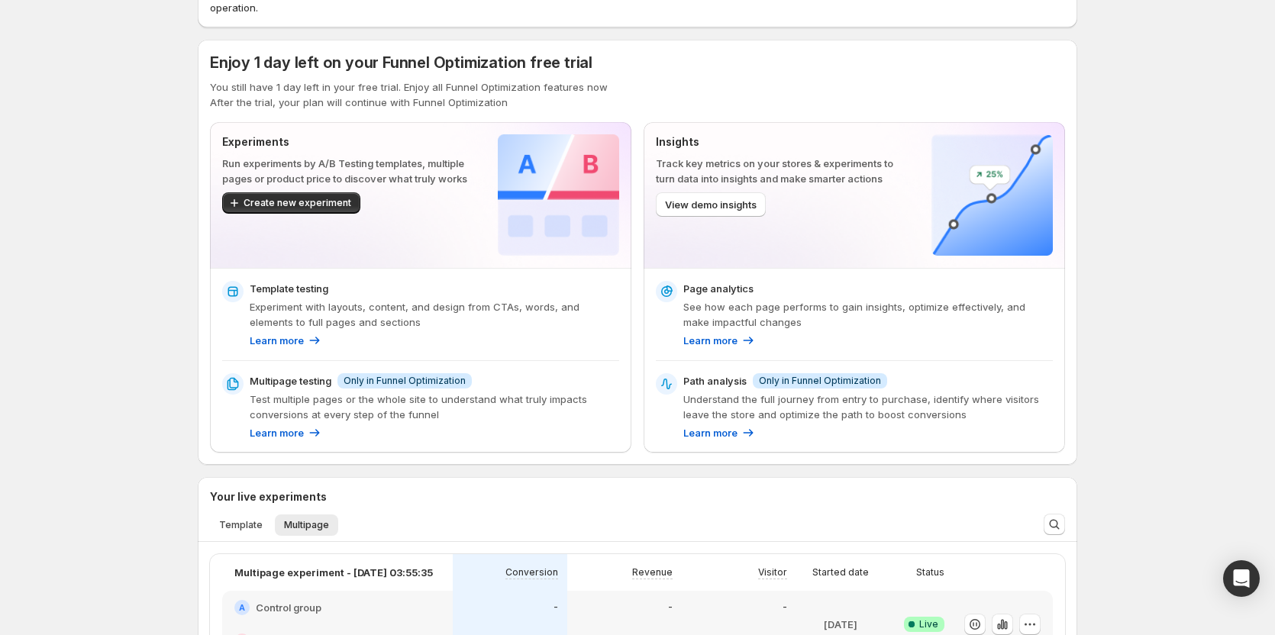
scroll to position [76, 0]
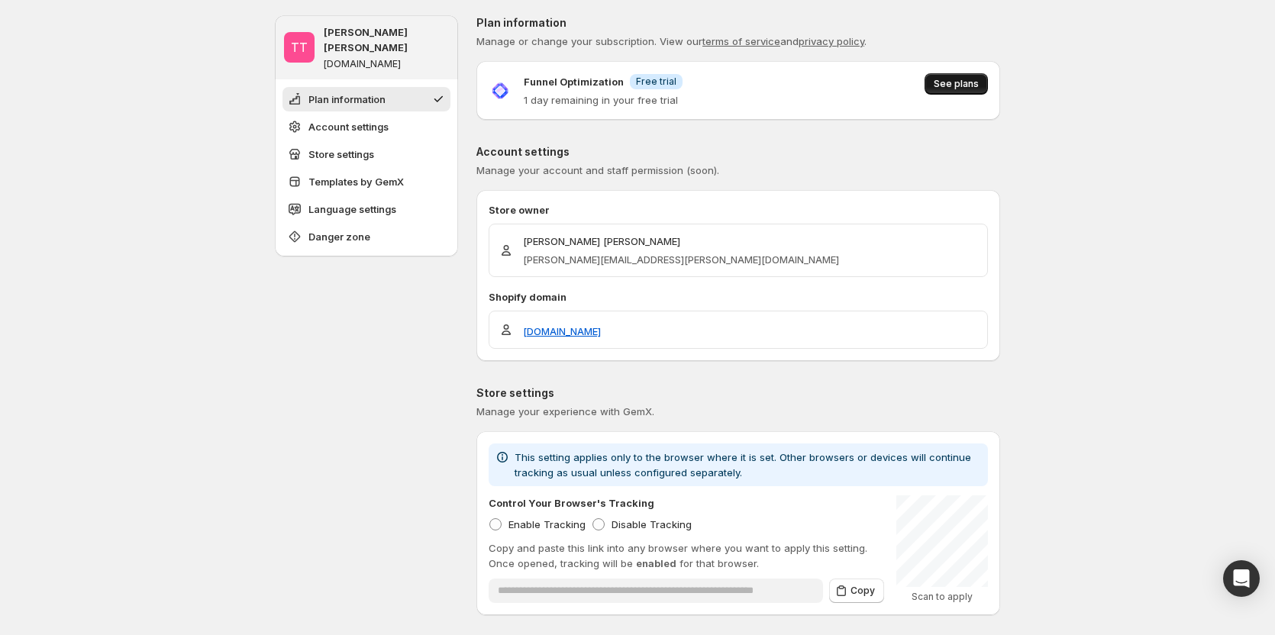
click at [957, 81] on span "See plans" at bounding box center [956, 84] width 45 height 12
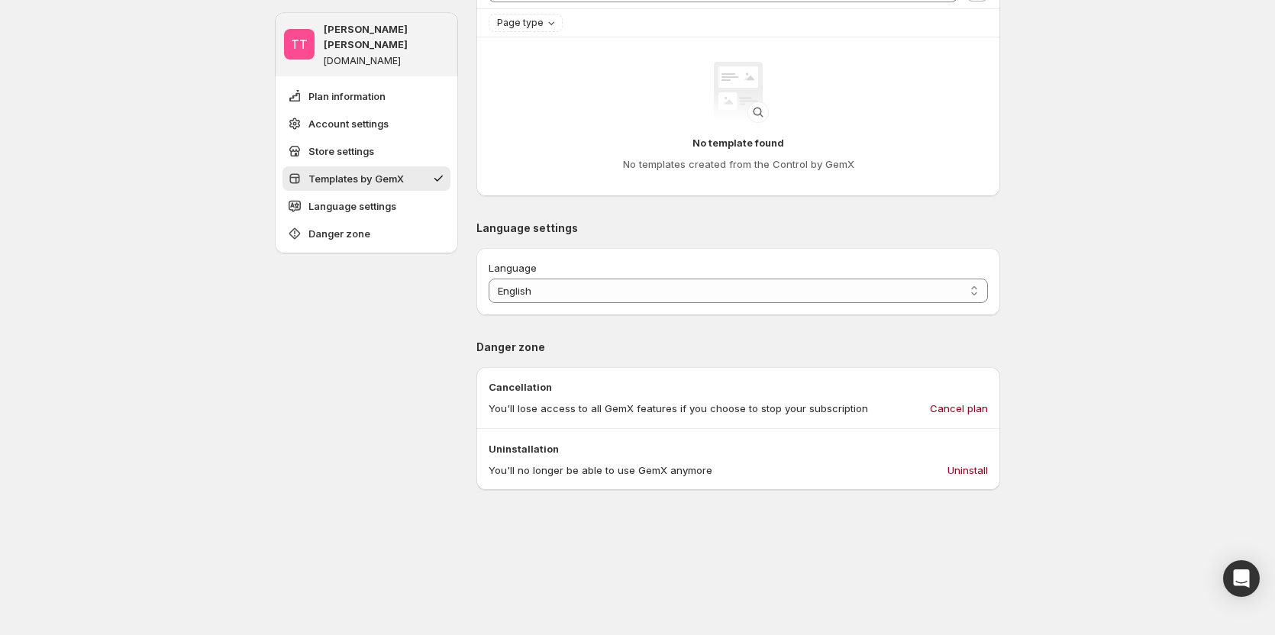
scroll to position [763, 0]
click at [970, 398] on span "Cancel plan" at bounding box center [959, 405] width 58 height 15
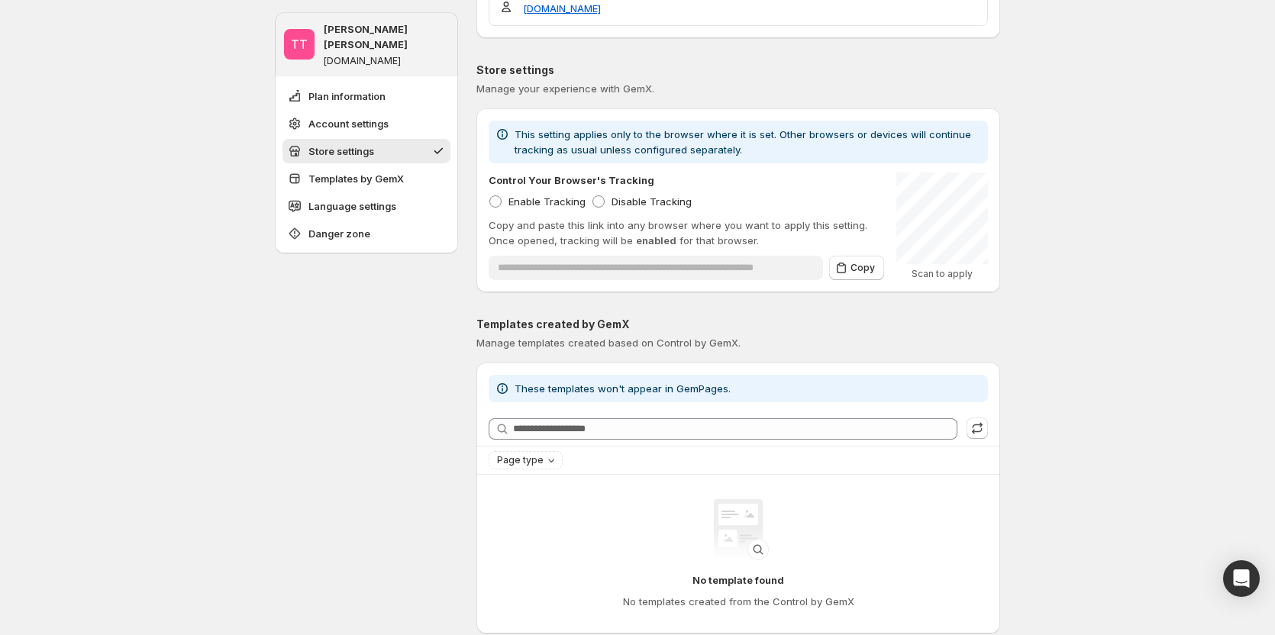
scroll to position [305, 0]
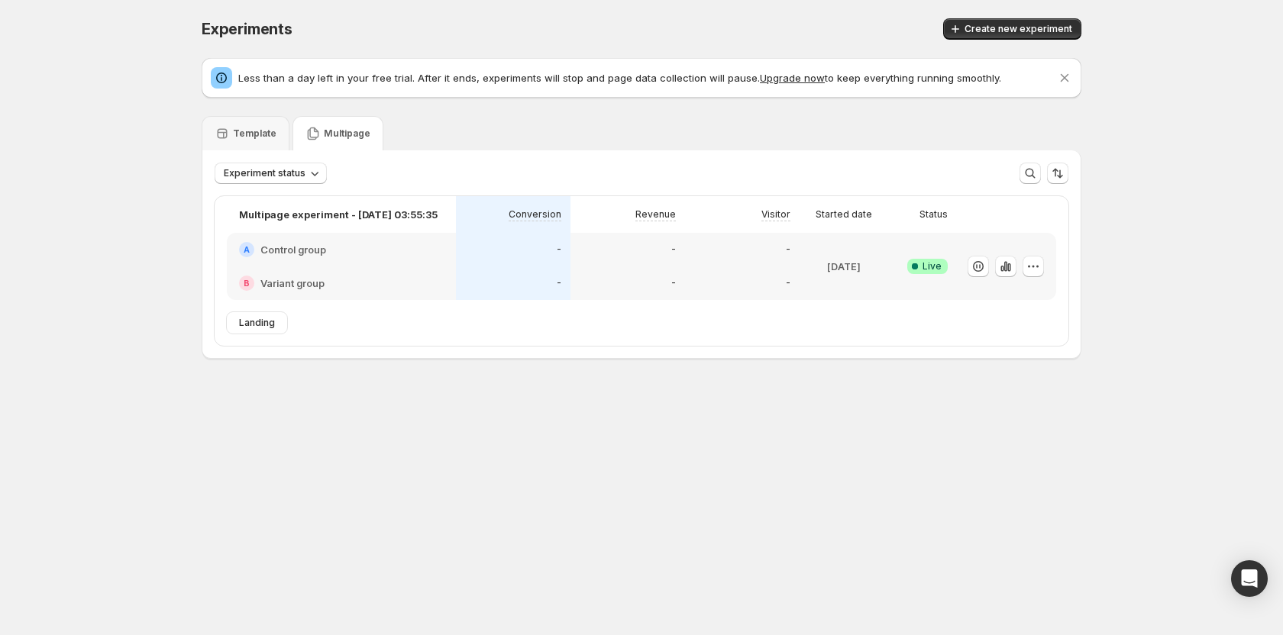
click at [324, 131] on p "Multipage" at bounding box center [347, 133] width 47 height 12
click at [224, 134] on icon at bounding box center [223, 134] width 10 height 10
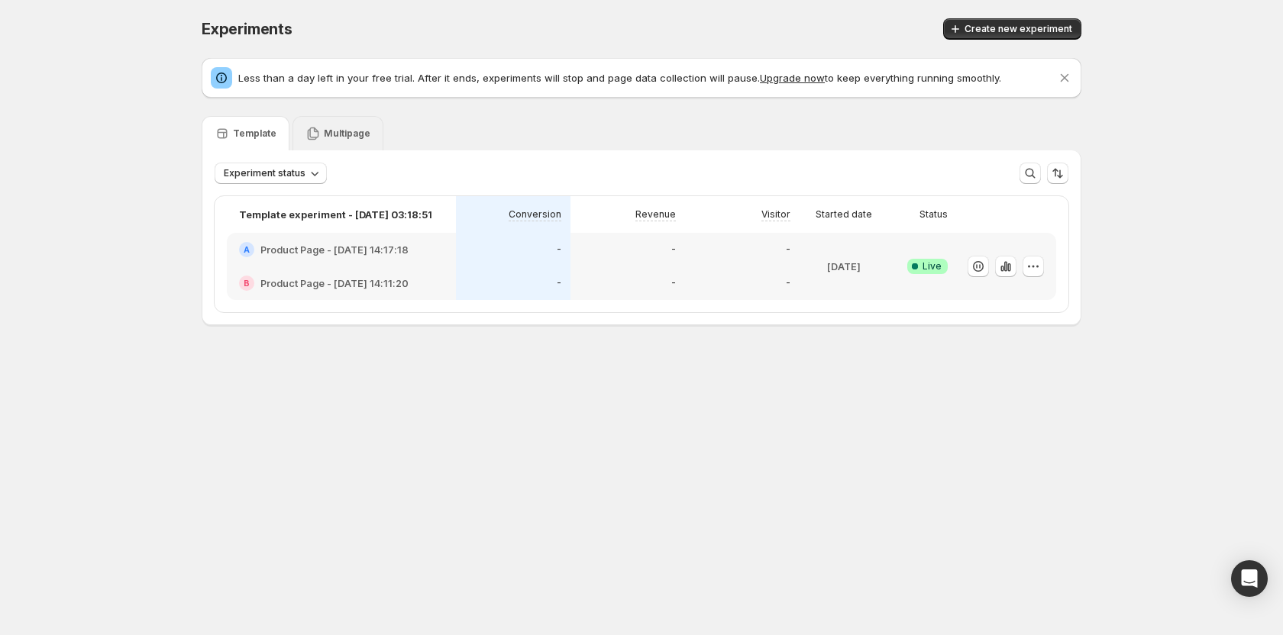
click at [337, 134] on p "Multipage" at bounding box center [347, 133] width 47 height 12
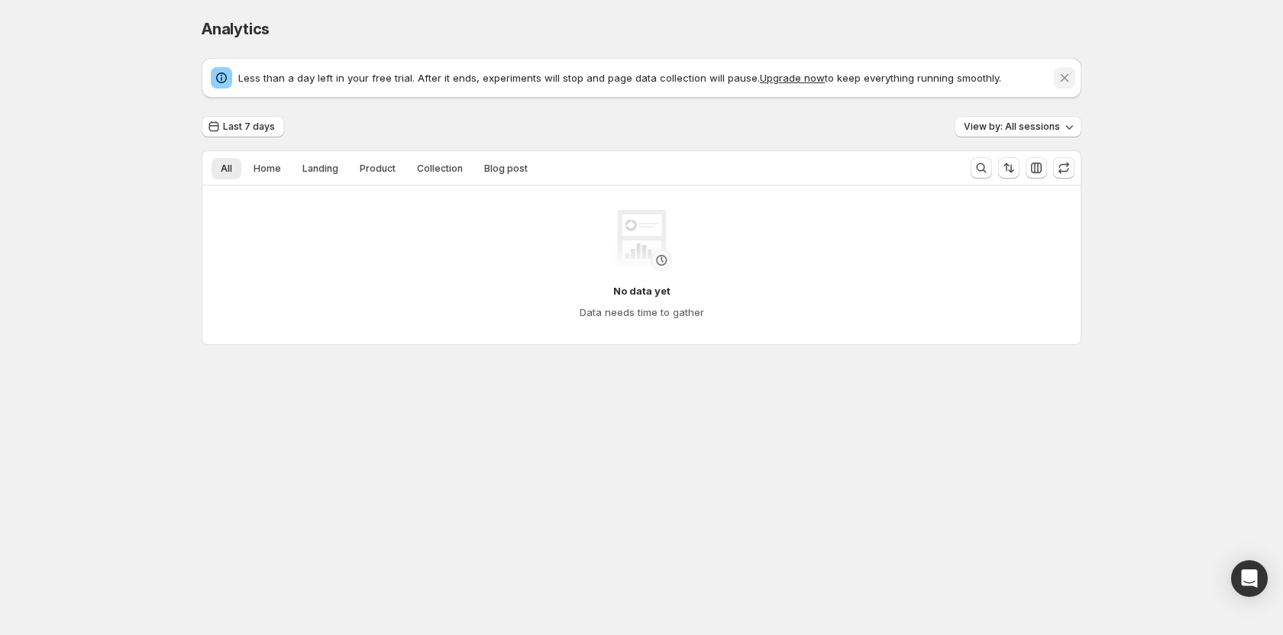
click at [1070, 80] on icon "Dismiss notification" at bounding box center [1064, 77] width 15 height 15
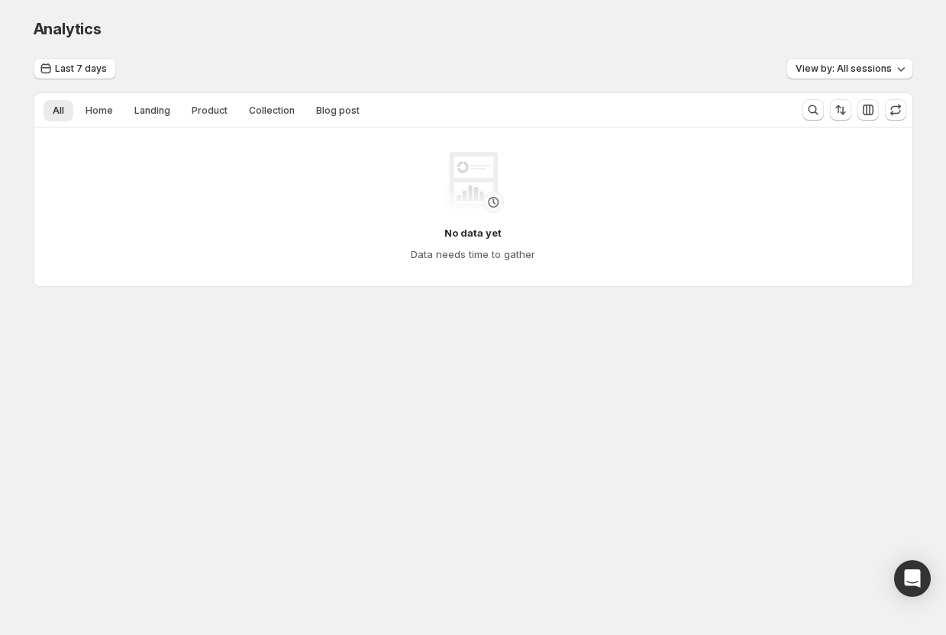
click at [945, 298] on div "Analytics. This page is ready Analytics Last 7 days View by: All sessions All H…" at bounding box center [473, 185] width 946 height 370
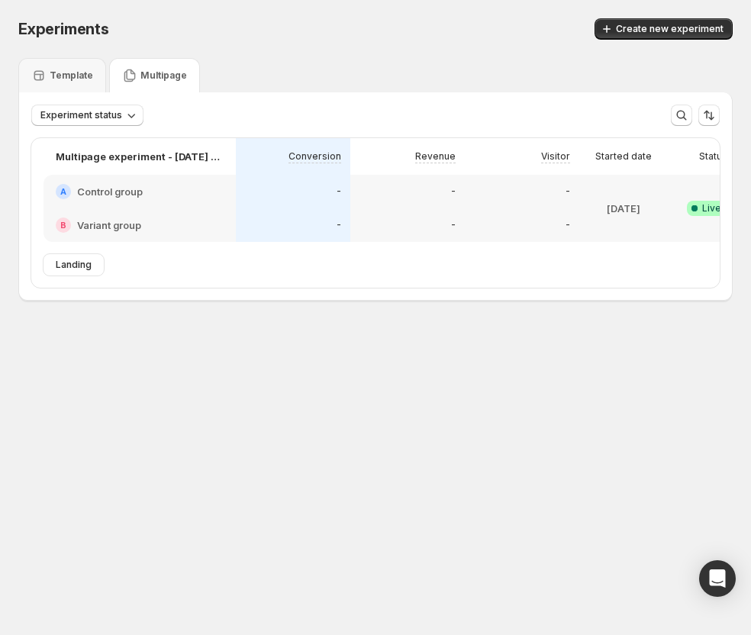
click at [570, 179] on div "-" at bounding box center [522, 192] width 115 height 34
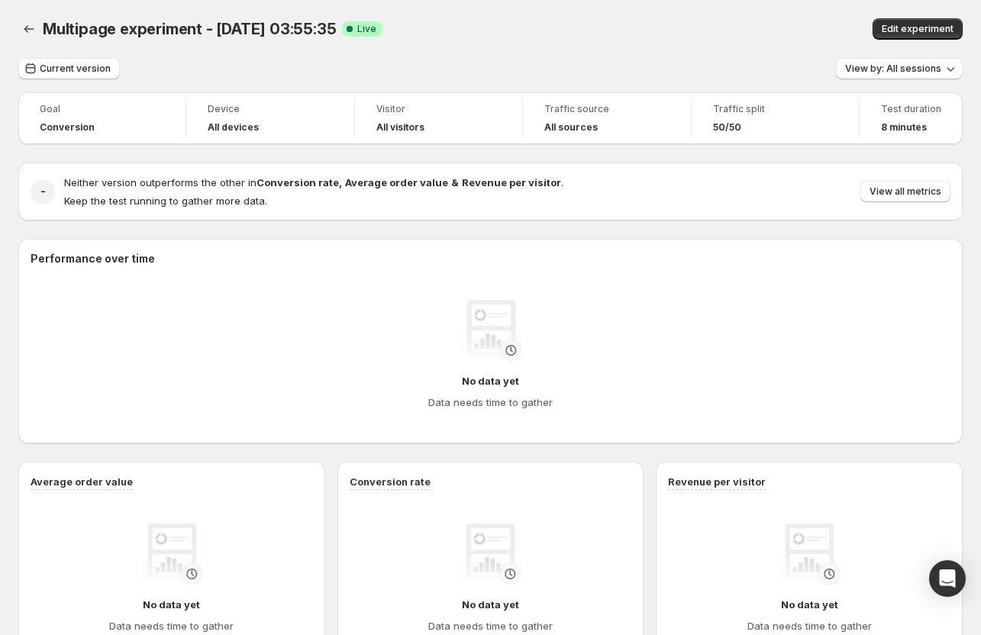
click at [683, 5] on div "Multipage experiment - Oct 14, 03:55:35. This page is ready Multipage experimen…" at bounding box center [490, 29] width 944 height 58
